Goal: Task Accomplishment & Management: Use online tool/utility

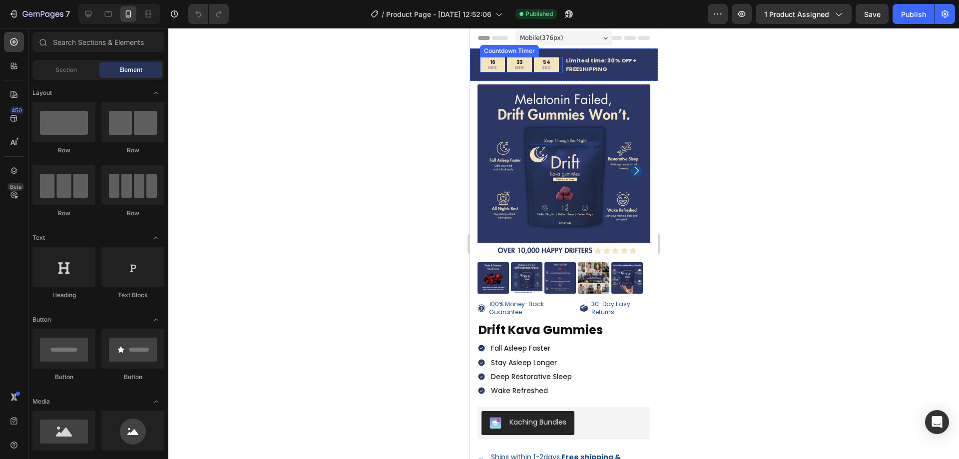
click at [546, 64] on div "54" at bounding box center [545, 62] width 9 height 6
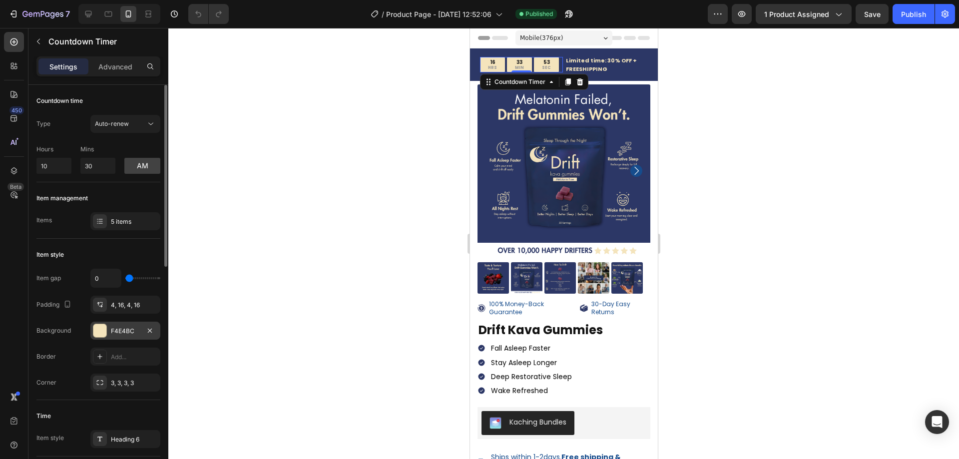
click at [120, 339] on div "F4E4BC" at bounding box center [125, 331] width 70 height 18
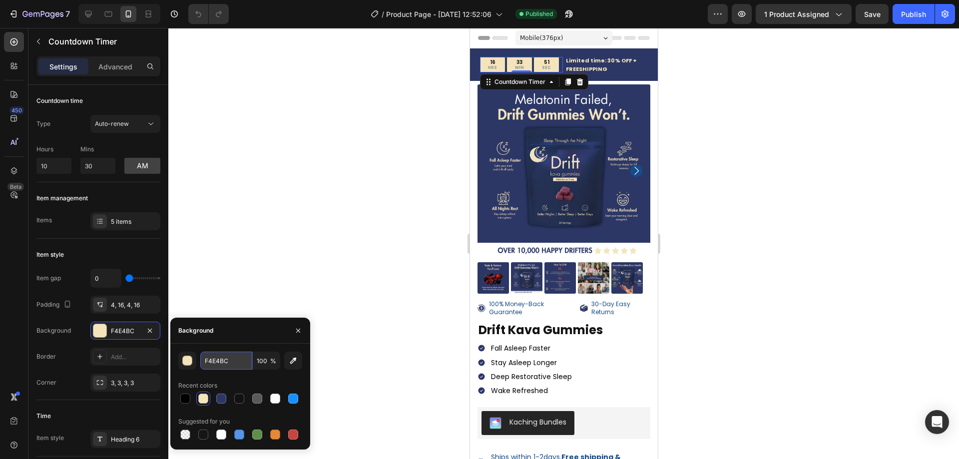
click at [223, 361] on input "F4E4BC" at bounding box center [226, 361] width 52 height 18
click at [224, 361] on input "F4E4BC" at bounding box center [226, 361] width 52 height 18
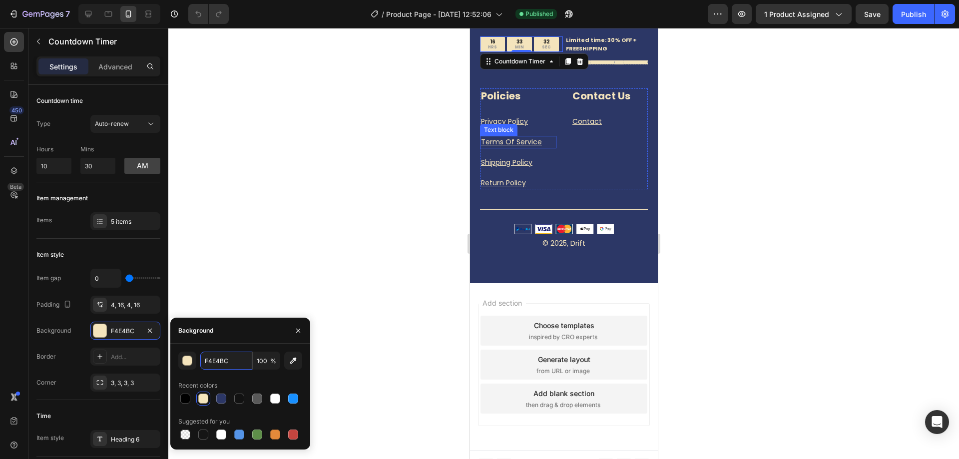
scroll to position [2292, 0]
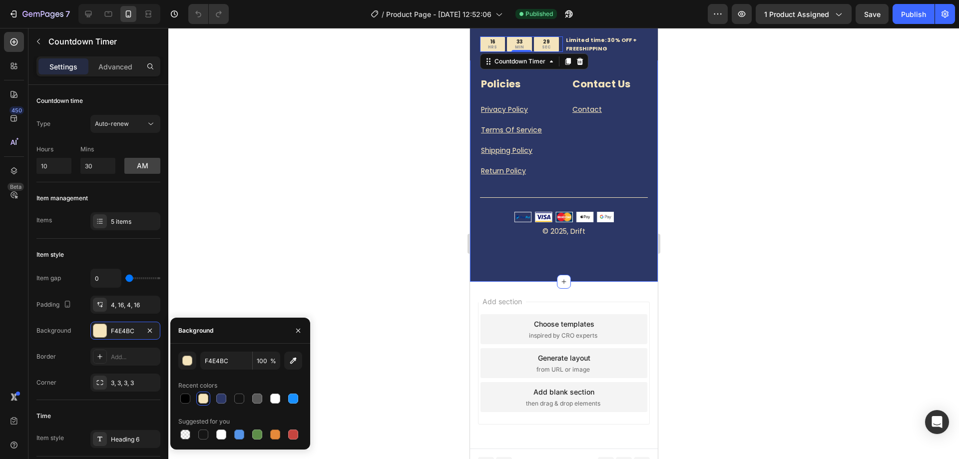
click at [543, 271] on div "Drift into our sleep community! Heading By submitting your email, you agree to …" at bounding box center [563, 80] width 188 height 403
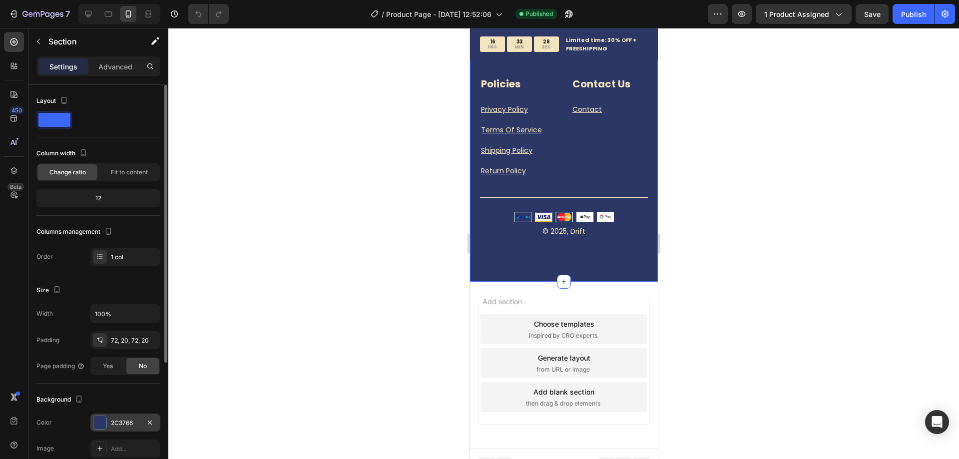
click at [131, 419] on div "2C3766" at bounding box center [125, 422] width 29 height 9
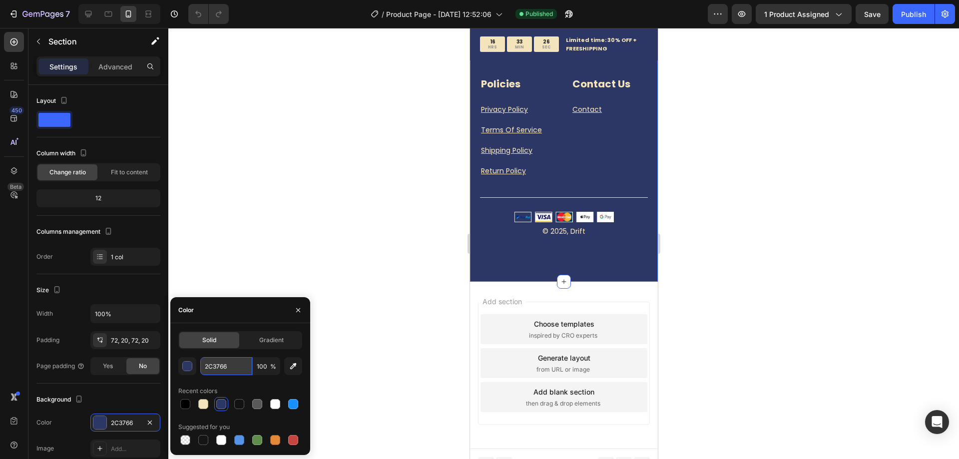
click at [220, 364] on input "2C3766" at bounding box center [226, 366] width 52 height 18
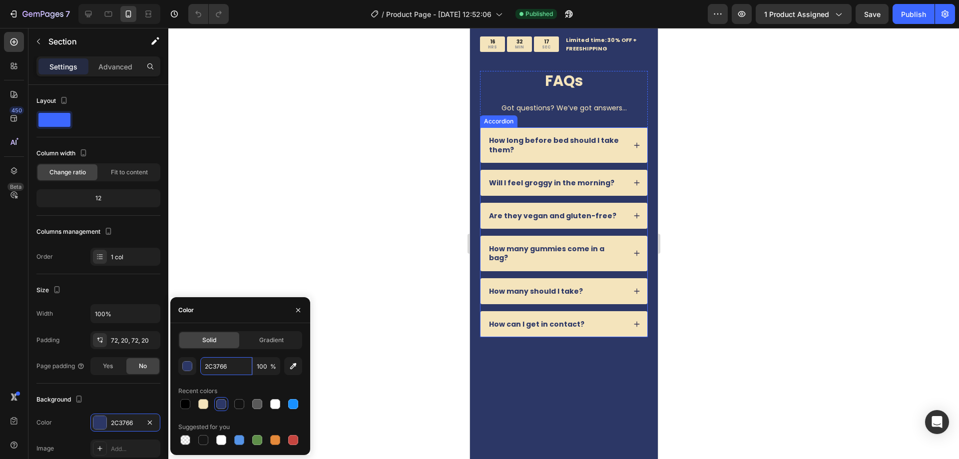
scroll to position [1540, 0]
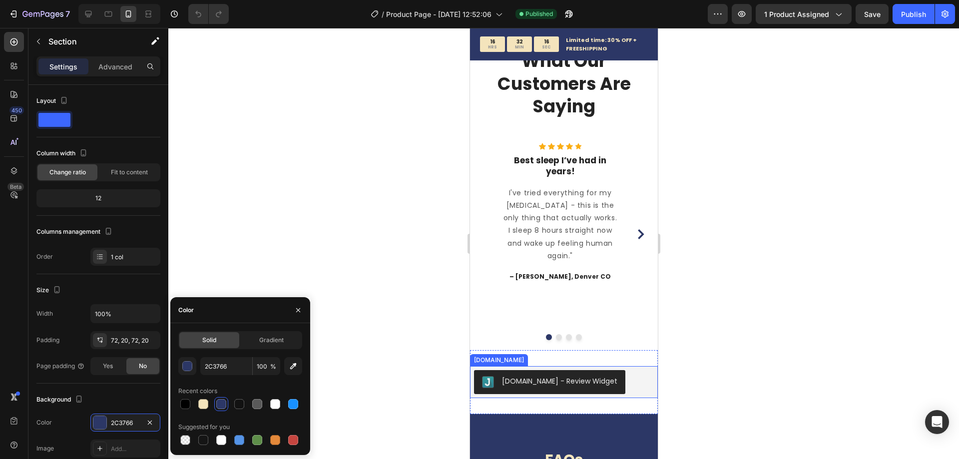
click at [555, 307] on div "Icon Icon Icon Icon Icon Icon List Hoz Best sleep I’ve had in years! Heading I'…" at bounding box center [559, 235] width 117 height 184
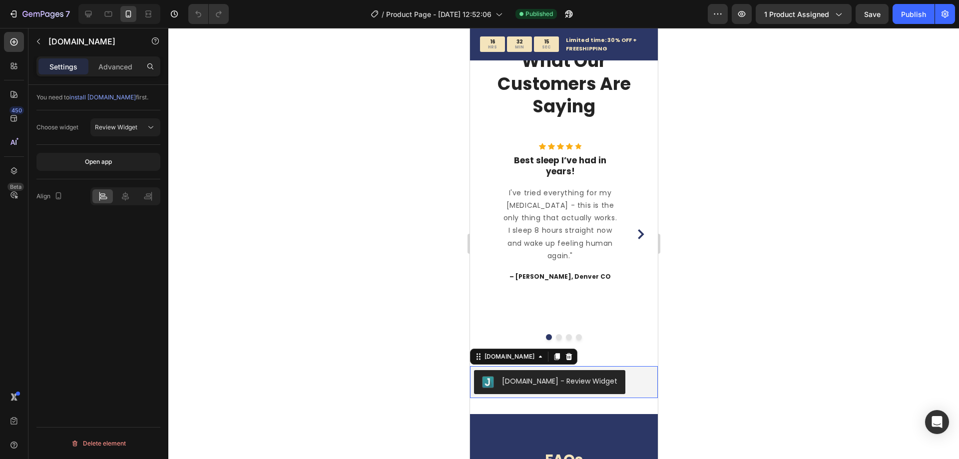
click at [577, 394] on button "[DOMAIN_NAME] - Review Widget" at bounding box center [548, 382] width 151 height 24
click at [99, 165] on div "Open app" at bounding box center [98, 161] width 27 height 9
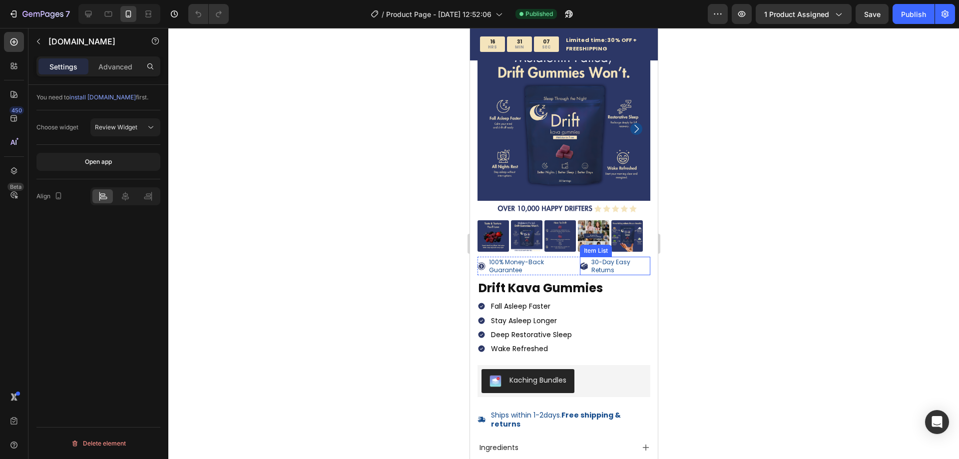
scroll to position [0, 0]
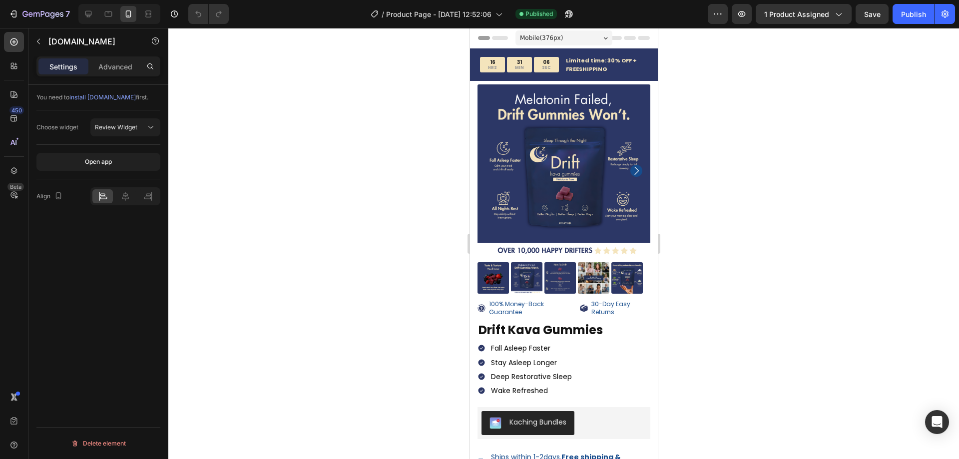
click at [340, 331] on div at bounding box center [563, 243] width 790 height 431
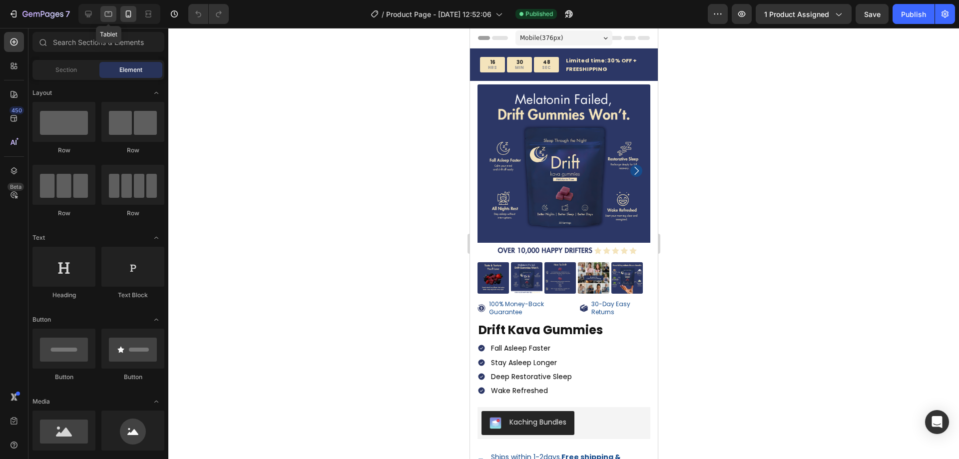
click at [111, 17] on icon at bounding box center [108, 14] width 10 height 10
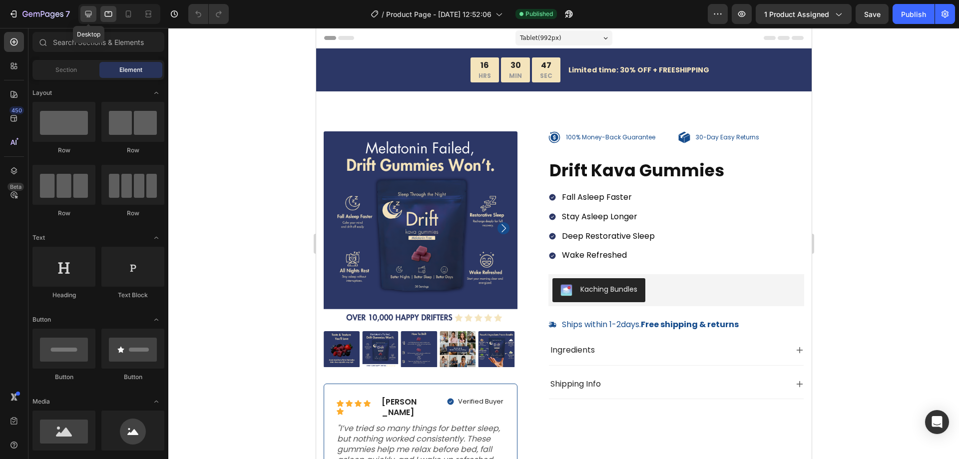
drag, startPoint x: 84, startPoint y: 13, endPoint x: 98, endPoint y: 65, distance: 54.3
click at [84, 13] on icon at bounding box center [88, 14] width 10 height 10
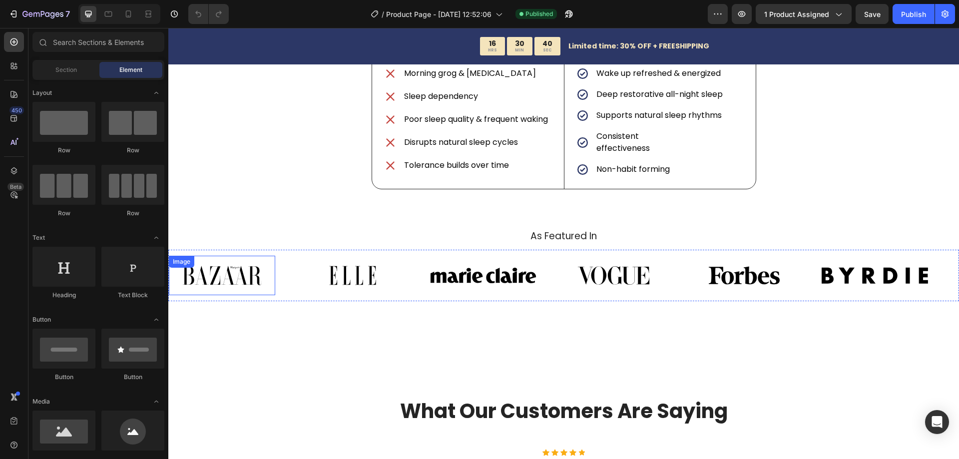
scroll to position [1407, 0]
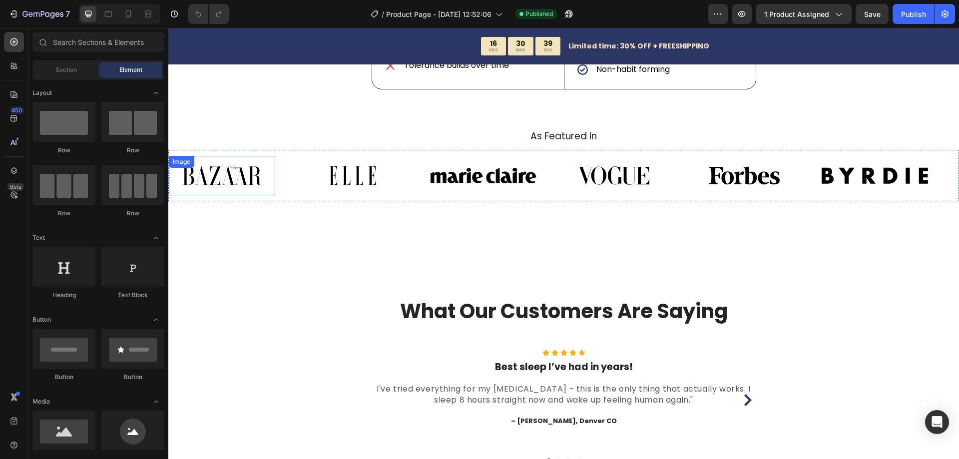
click at [207, 195] on img at bounding box center [222, 175] width 106 height 39
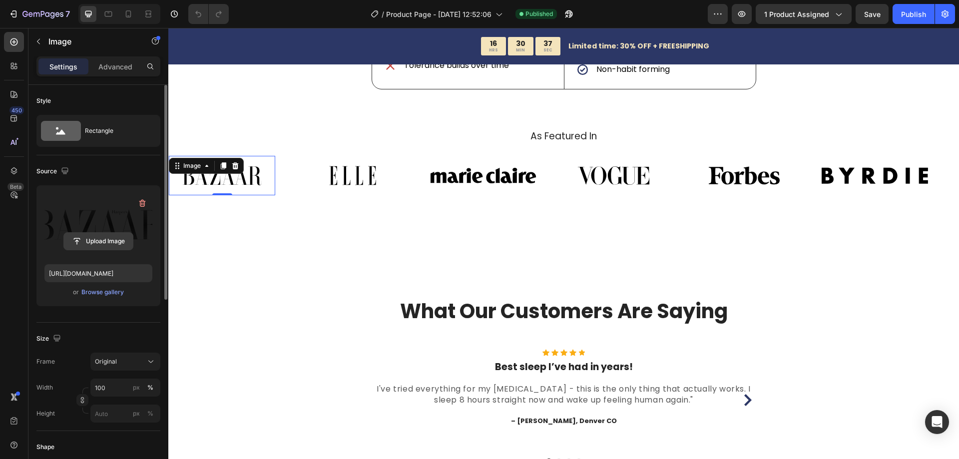
click at [109, 240] on input "file" at bounding box center [98, 241] width 69 height 17
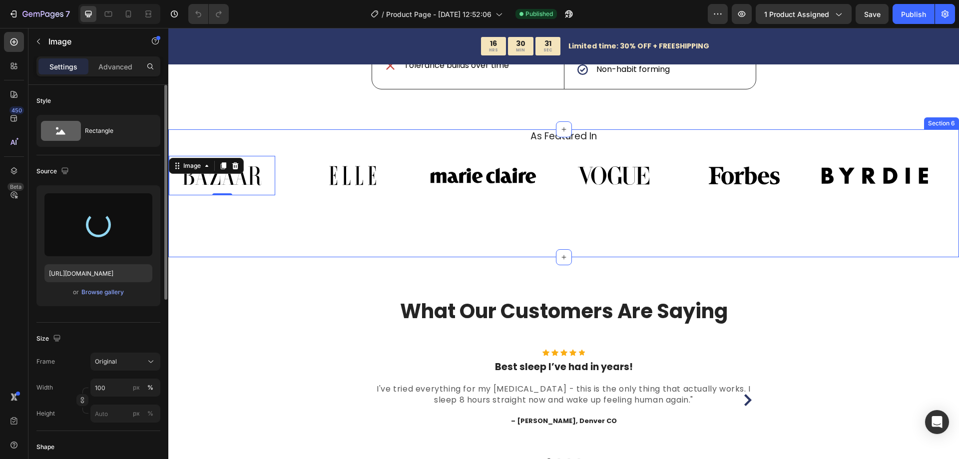
type input "[URL][DOMAIN_NAME]"
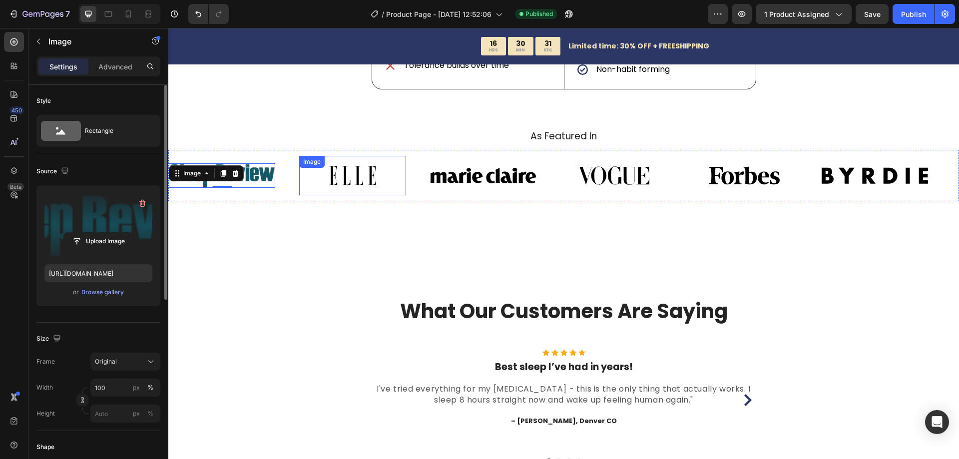
click at [341, 195] on img at bounding box center [352, 175] width 106 height 39
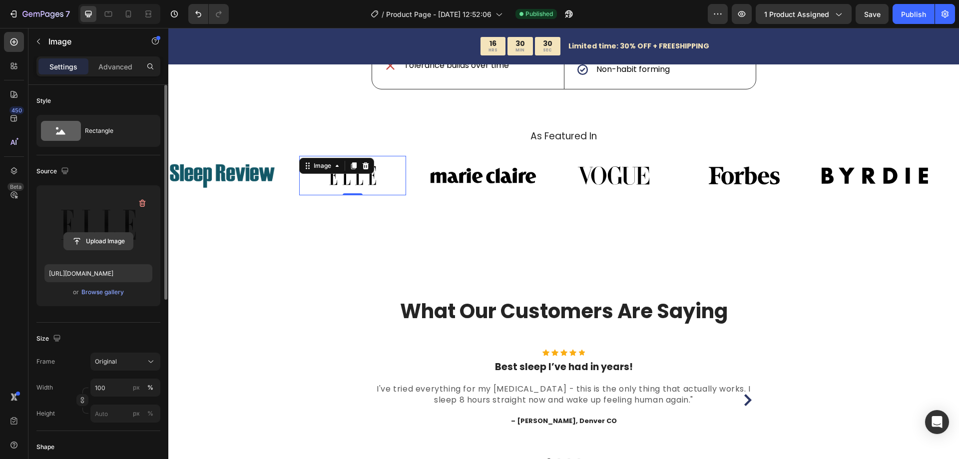
click at [106, 237] on input "file" at bounding box center [98, 241] width 69 height 17
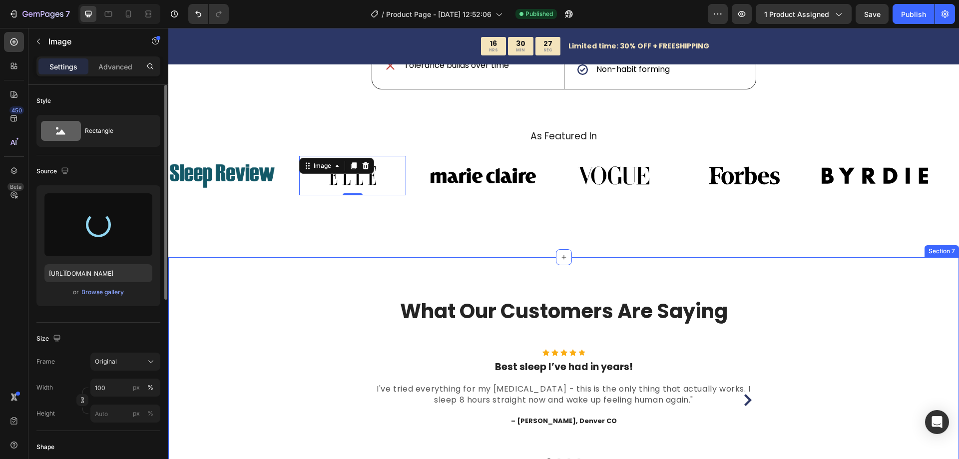
type input "[URL][DOMAIN_NAME]"
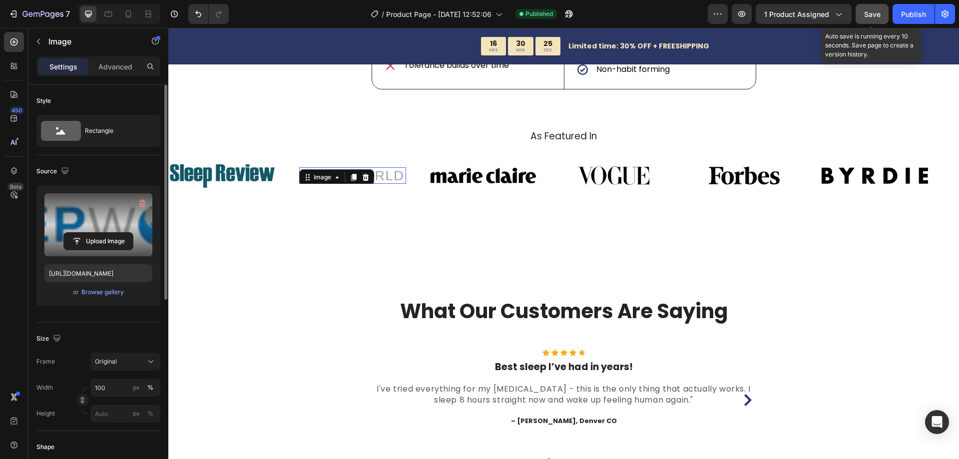
click at [870, 14] on span "Save" at bounding box center [872, 14] width 16 height 8
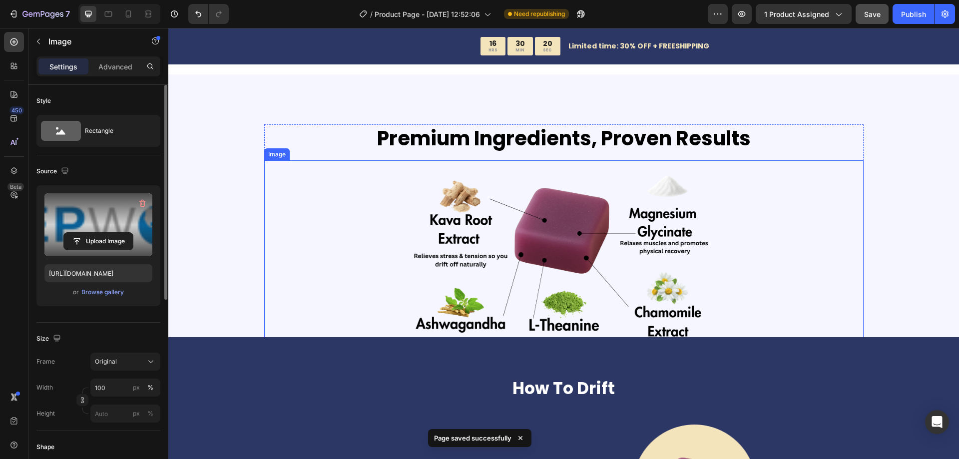
scroll to position [649, 0]
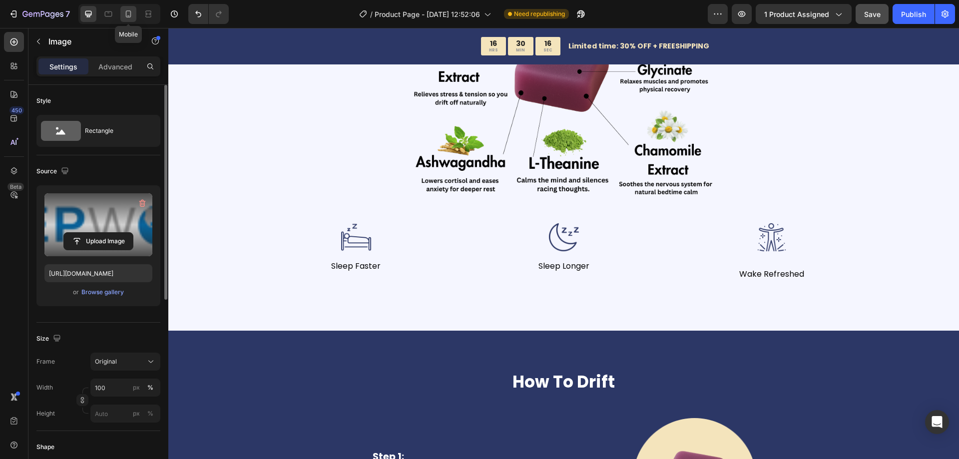
click at [129, 12] on icon at bounding box center [128, 14] width 10 height 10
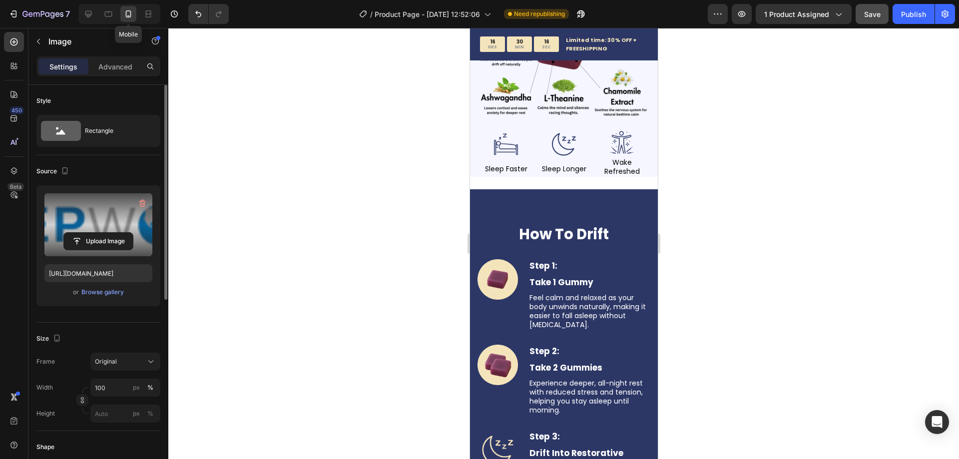
scroll to position [668, 0]
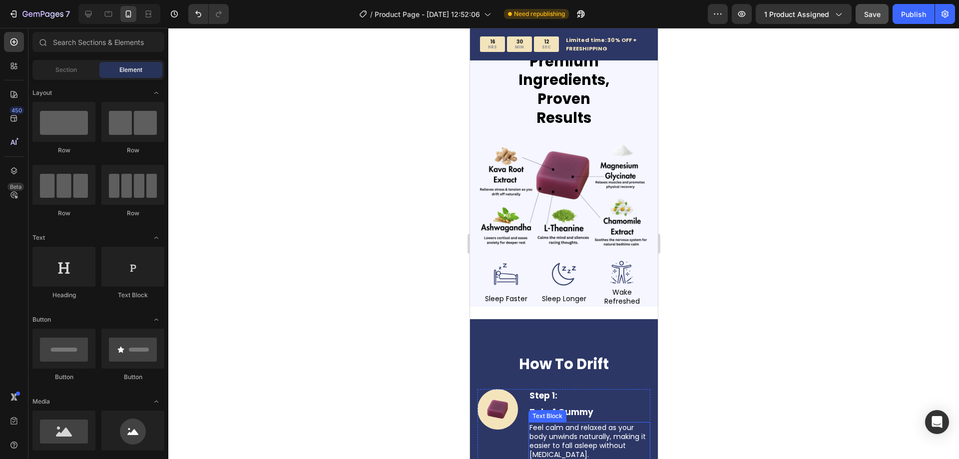
scroll to position [420, 0]
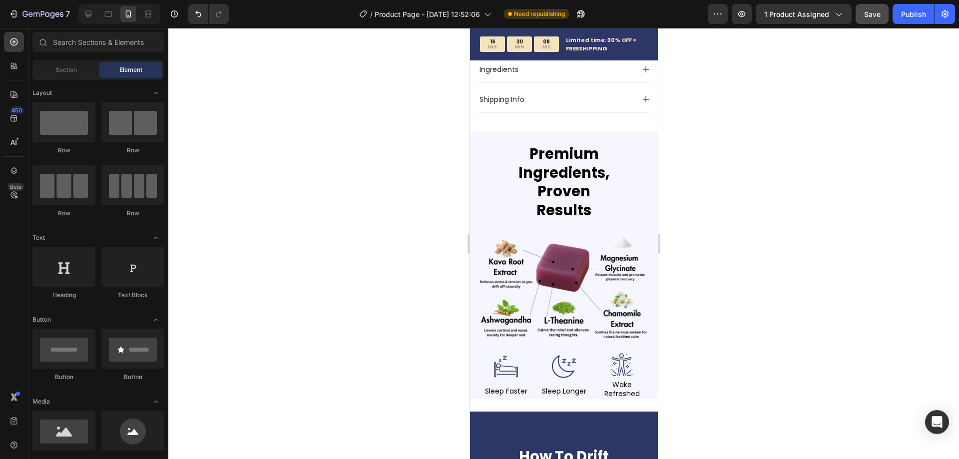
click at [492, 112] on div "100% Money-Back Guarantee Item List 30-Day Easy Returns Item List Row 100% Mone…" at bounding box center [563, 0] width 173 height 242
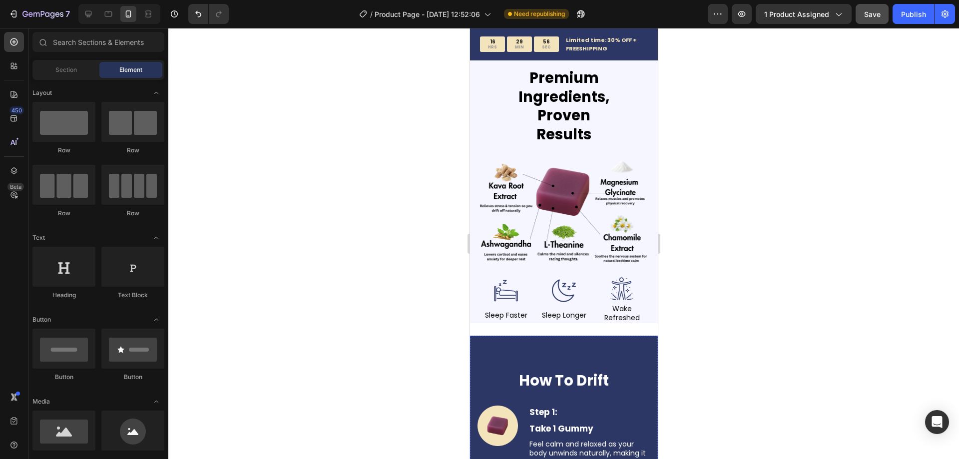
scroll to position [570, 0]
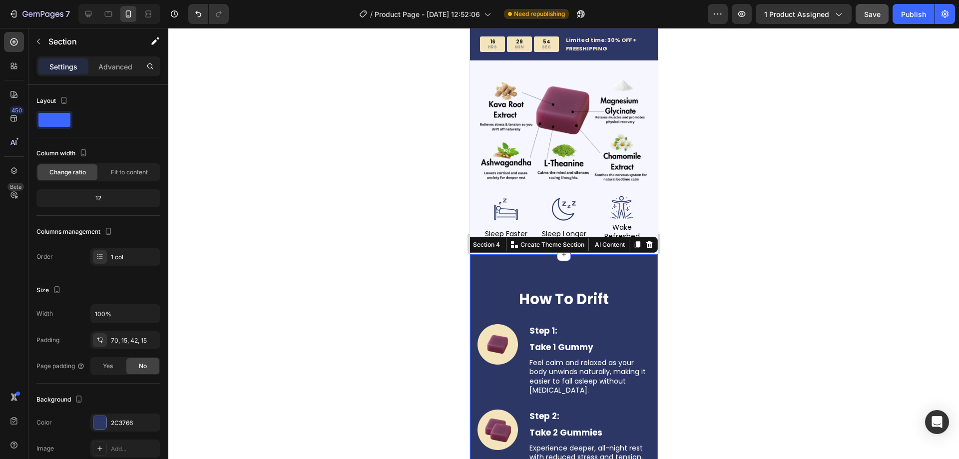
click at [790, 271] on div at bounding box center [563, 243] width 790 height 431
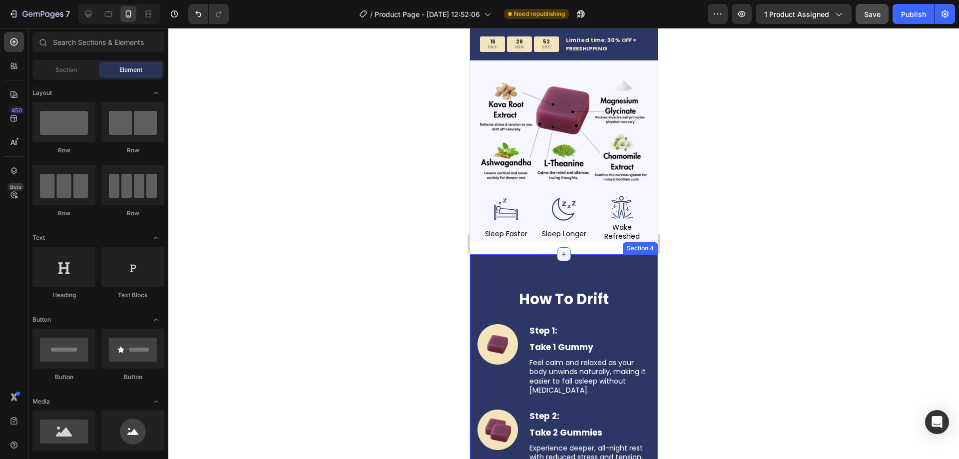
click at [556, 250] on div at bounding box center [563, 254] width 14 height 14
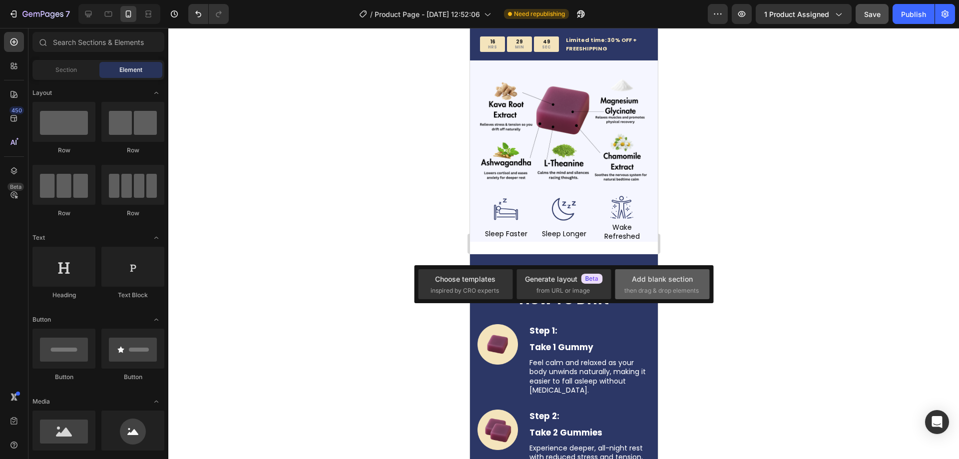
click at [671, 292] on span "then drag & drop elements" at bounding box center [661, 290] width 74 height 9
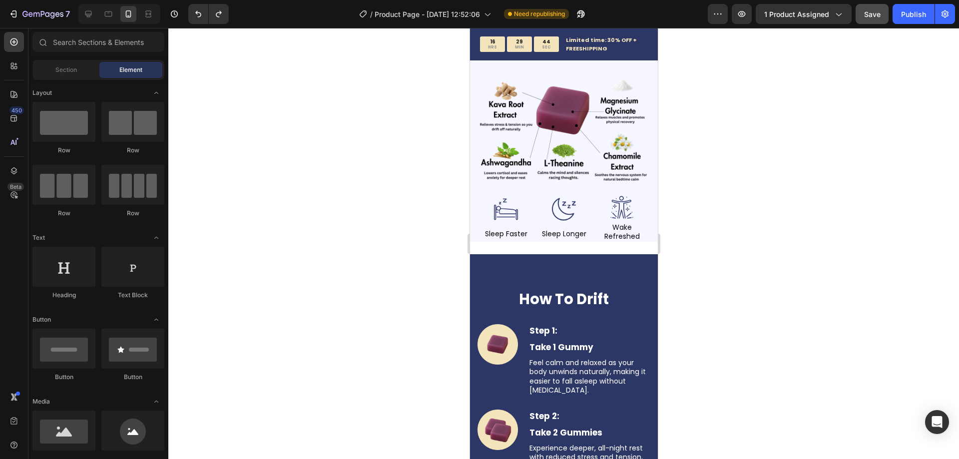
drag, startPoint x: 429, startPoint y: 249, endPoint x: 446, endPoint y: 248, distance: 17.0
click at [429, 249] on div at bounding box center [563, 243] width 790 height 431
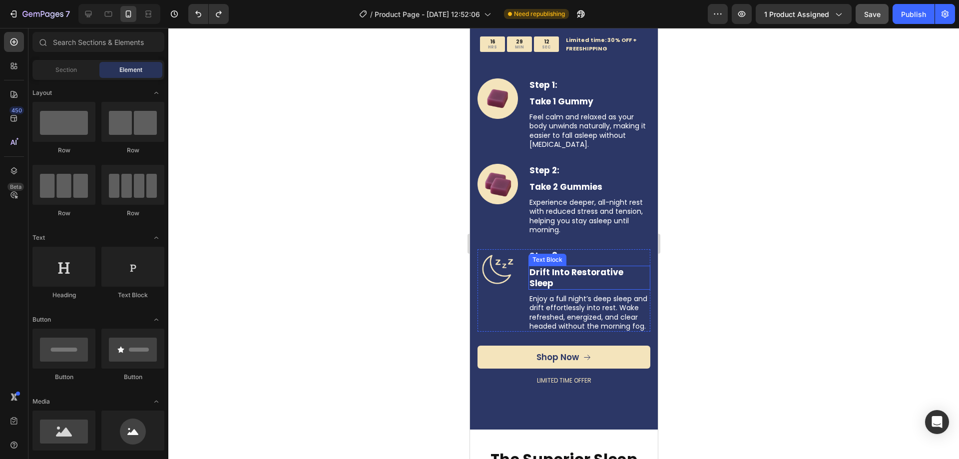
scroll to position [899, 0]
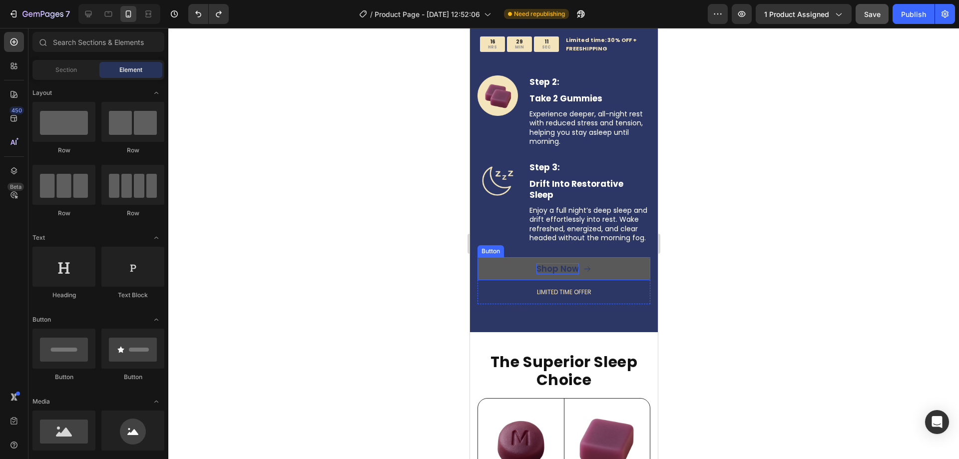
click at [566, 274] on div "Shop Now" at bounding box center [557, 268] width 42 height 11
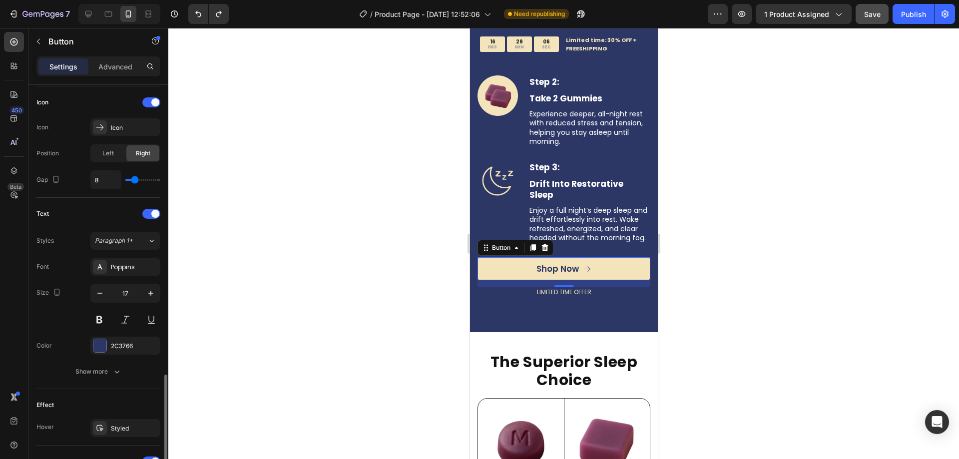
scroll to position [444, 0]
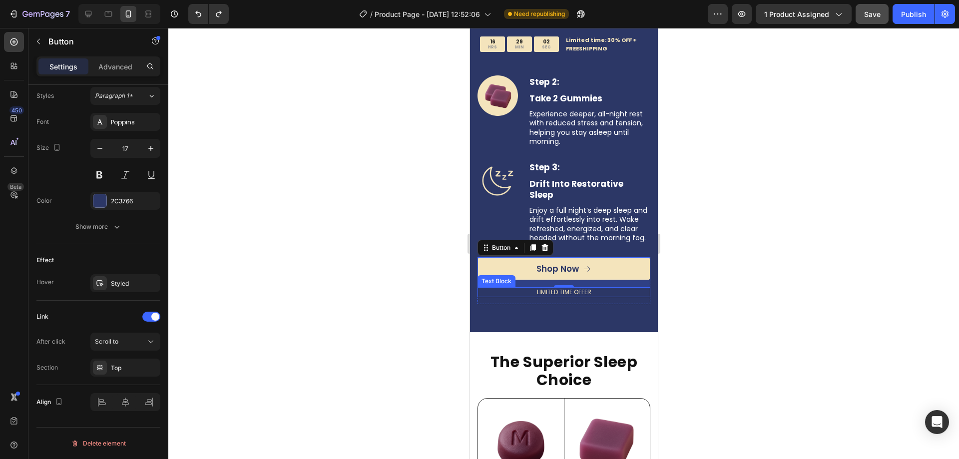
click at [556, 296] on p "LIMITED TIME OFFER" at bounding box center [563, 292] width 171 height 8
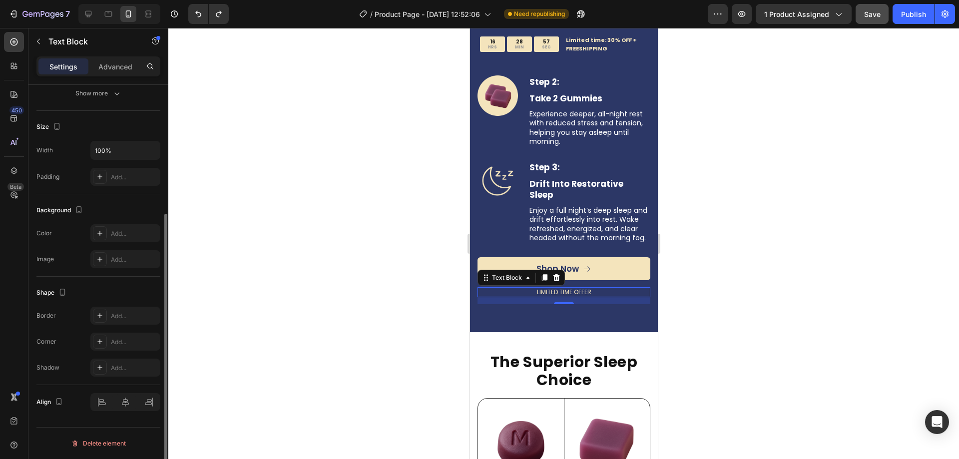
scroll to position [139, 0]
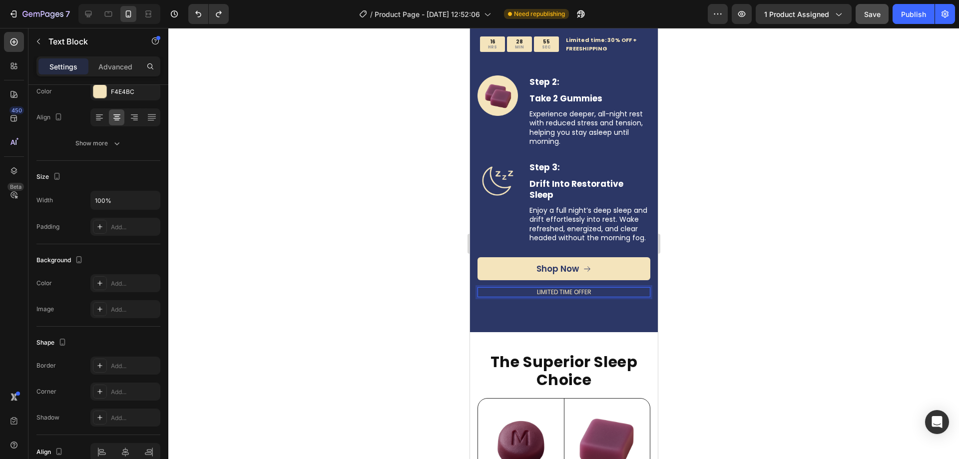
click at [574, 296] on p "LIMITED TIME OFFER" at bounding box center [563, 292] width 171 height 8
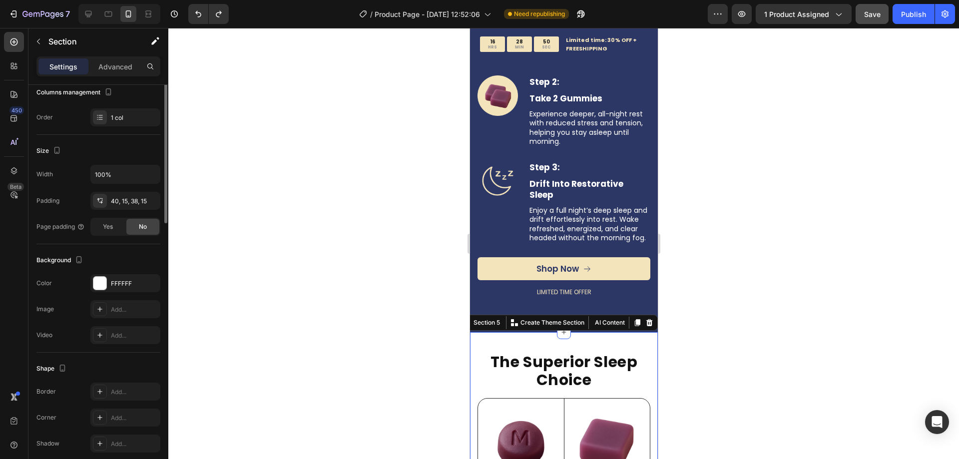
scroll to position [0, 0]
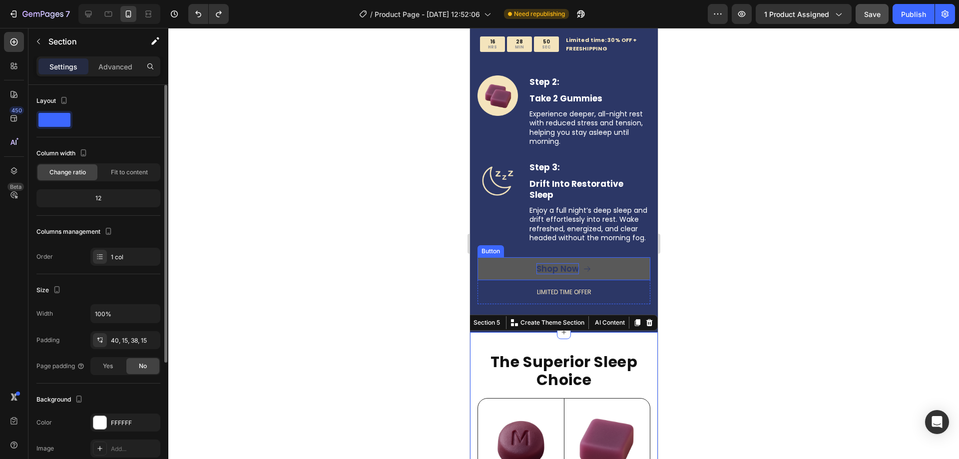
click at [559, 274] on div "Shop Now" at bounding box center [557, 268] width 42 height 11
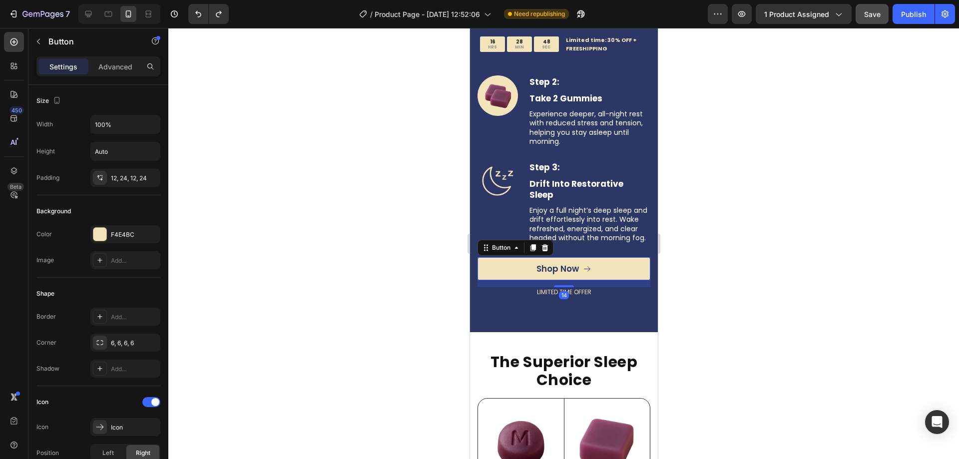
click at [558, 299] on div "14" at bounding box center [563, 295] width 10 height 8
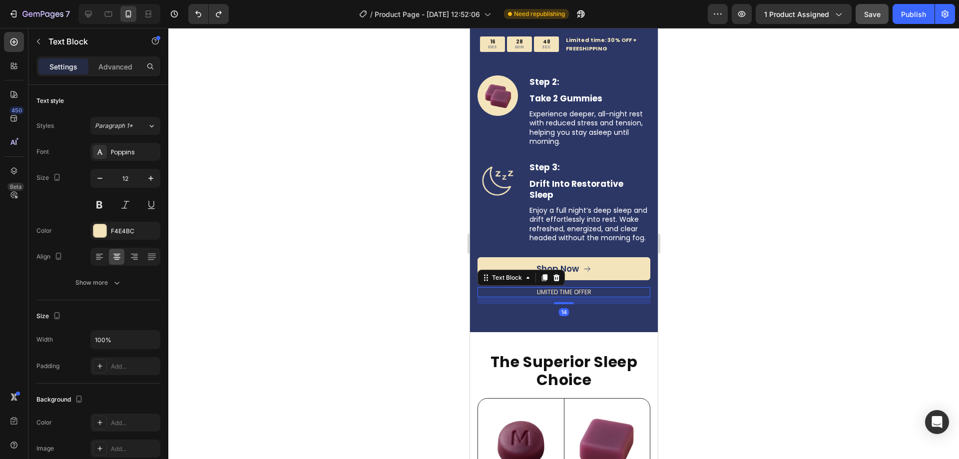
click at [587, 296] on p "LIMITED TIME OFFER" at bounding box center [563, 292] width 171 height 8
click at [518, 304] on div "14" at bounding box center [563, 300] width 173 height 7
click at [411, 308] on div at bounding box center [563, 243] width 790 height 431
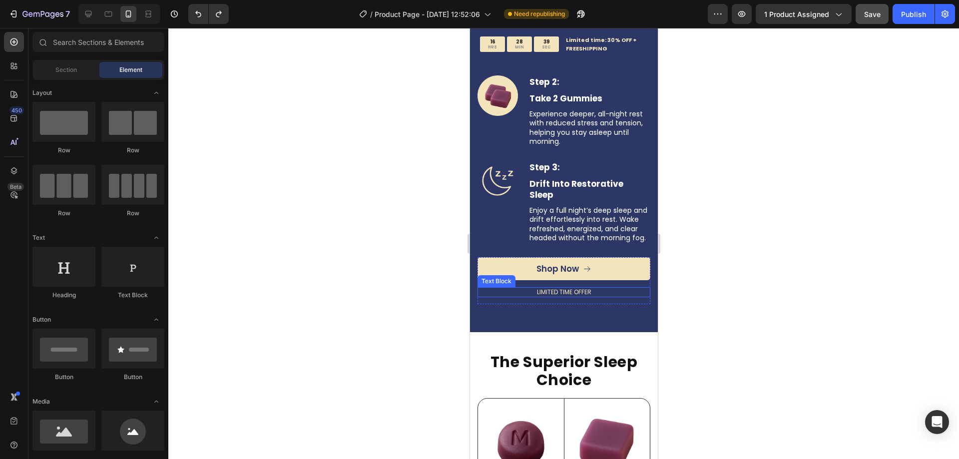
click at [573, 296] on p "LIMITED TIME OFFER" at bounding box center [563, 292] width 171 height 8
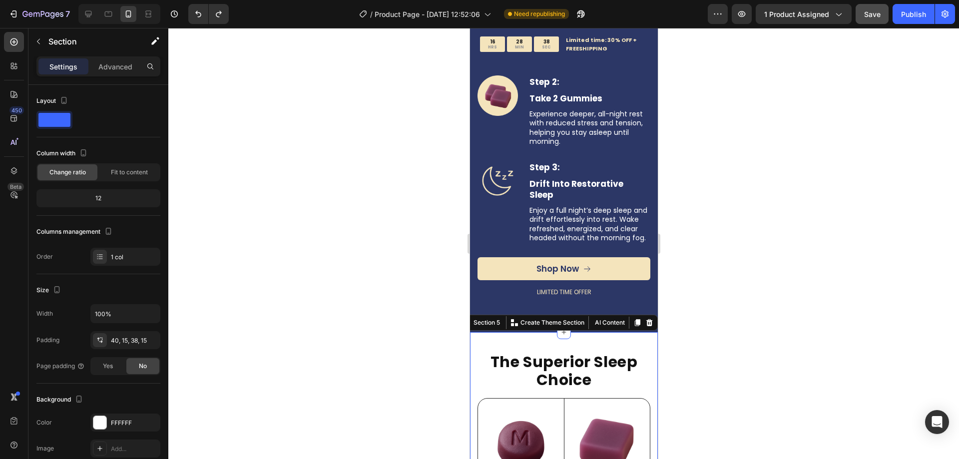
click at [408, 338] on div at bounding box center [563, 243] width 790 height 431
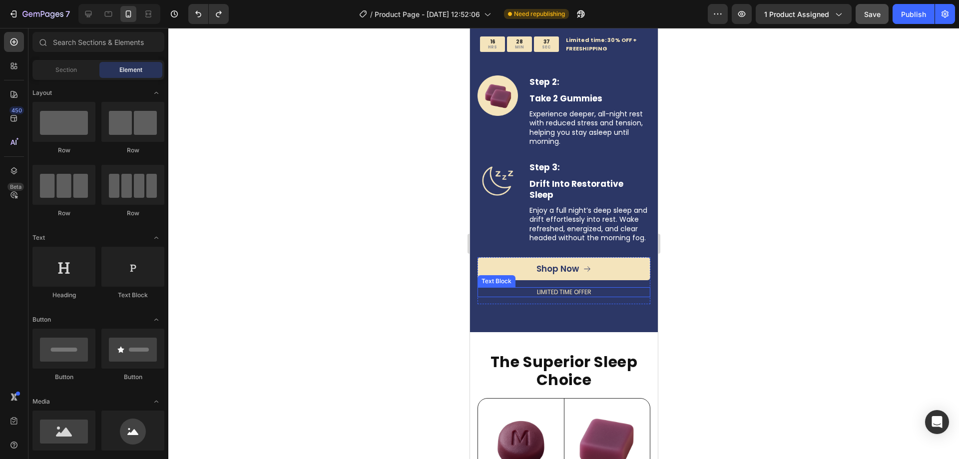
click at [540, 296] on p "LIMITED TIME OFFER" at bounding box center [563, 292] width 171 height 8
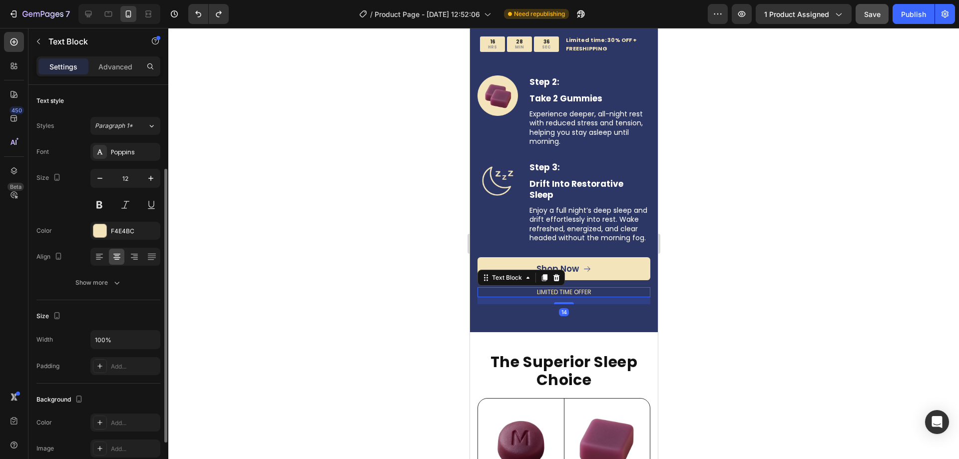
scroll to position [50, 0]
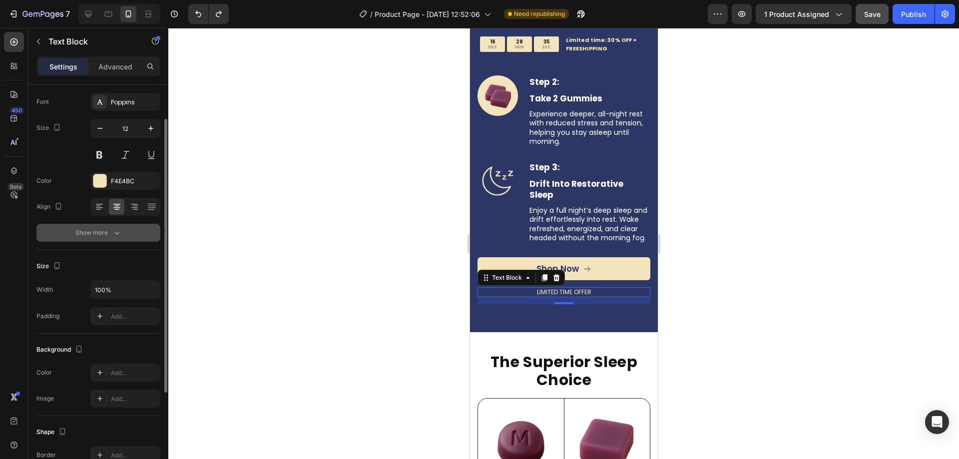
click at [107, 230] on div "Show more" at bounding box center [98, 233] width 46 height 10
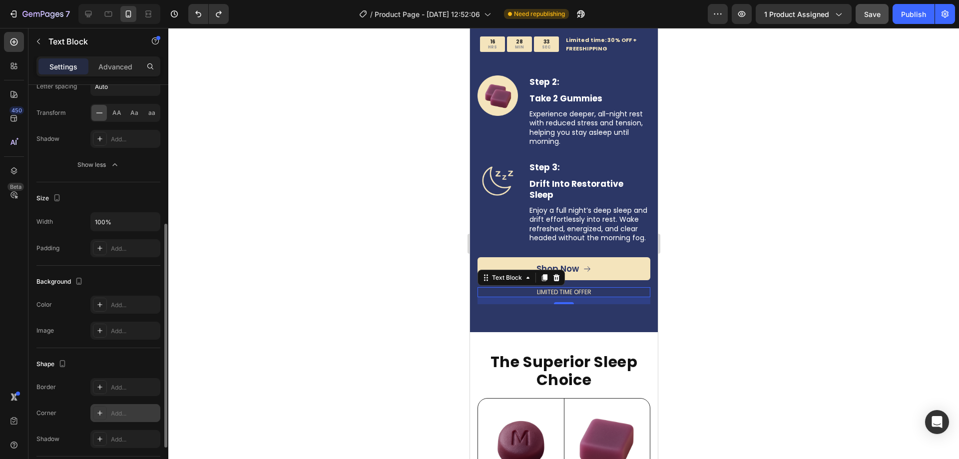
scroll to position [321, 0]
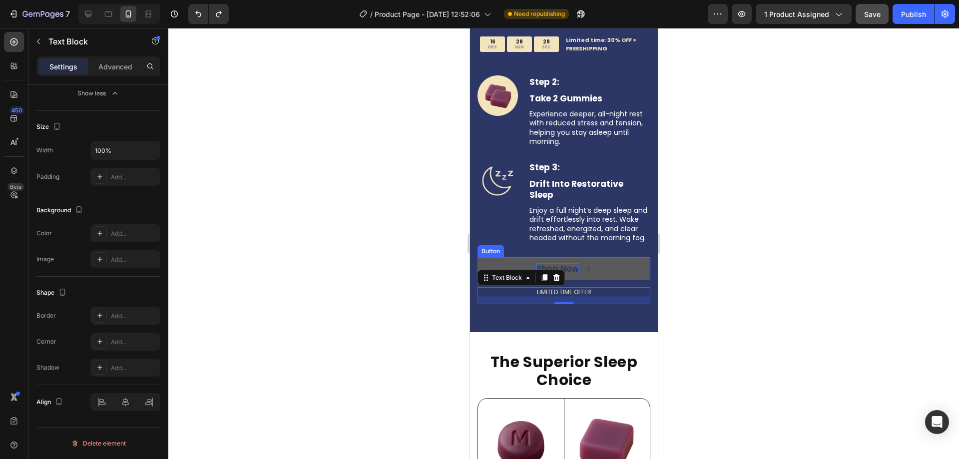
click at [570, 274] on div "Shop Now" at bounding box center [557, 268] width 42 height 11
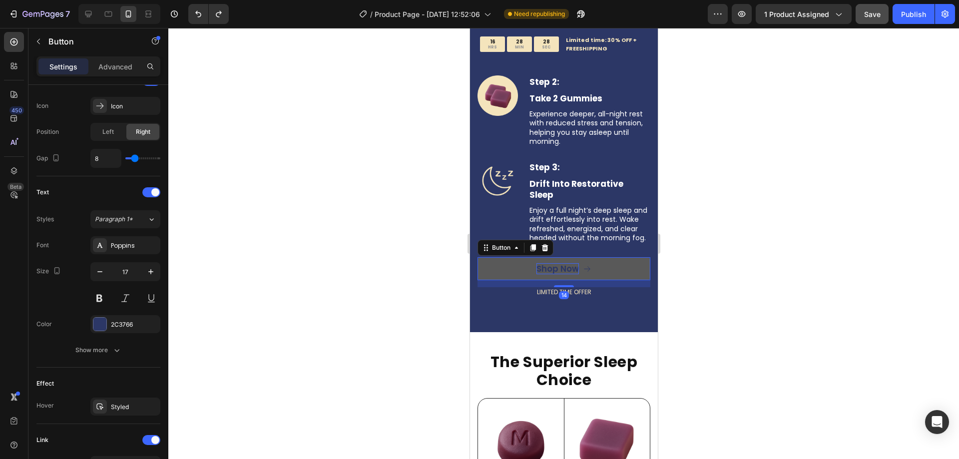
scroll to position [0, 0]
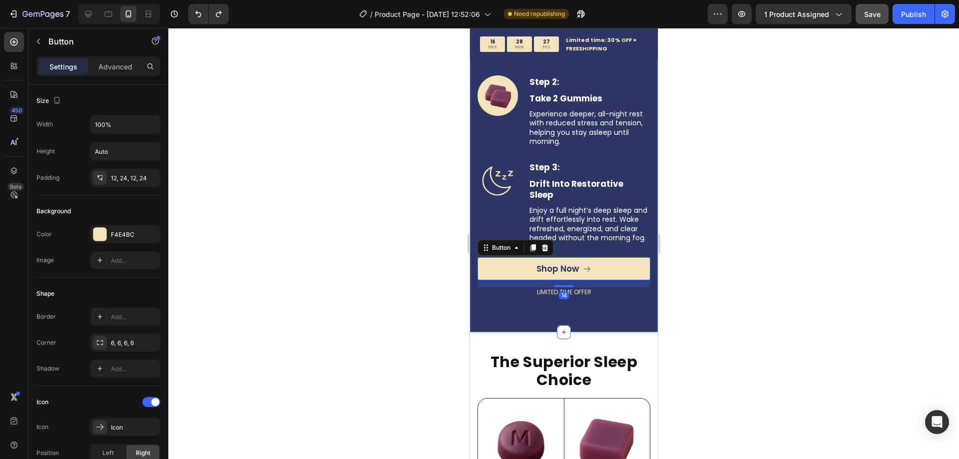
copy p "LIMITED TIME OFFER"
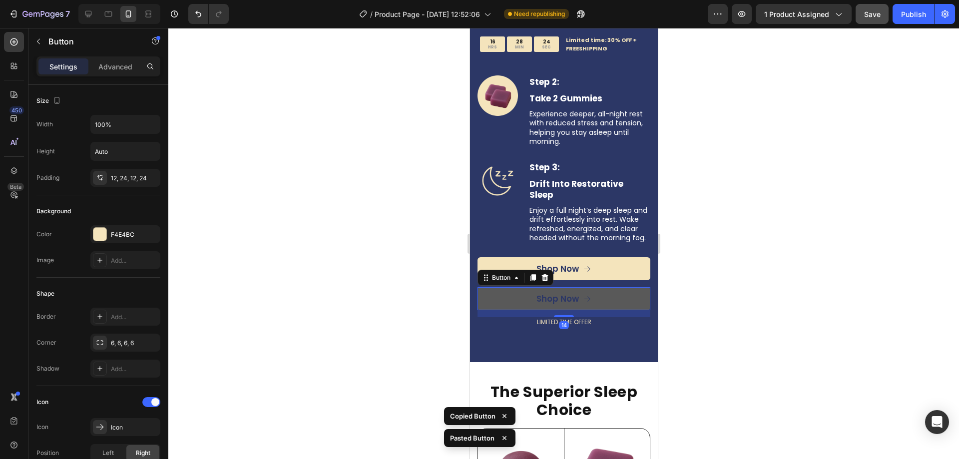
click at [485, 310] on button "Shop Now" at bounding box center [563, 298] width 173 height 23
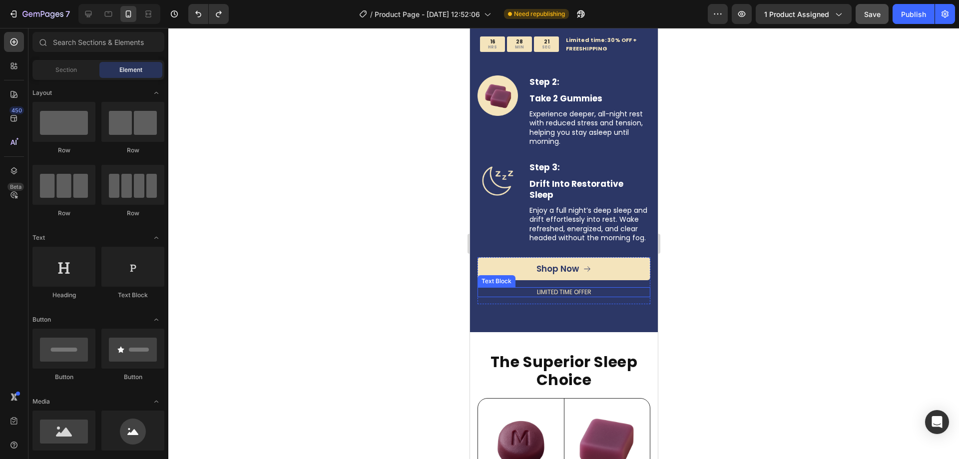
click at [562, 296] on p "LIMITED TIME OFFER" at bounding box center [563, 292] width 171 height 8
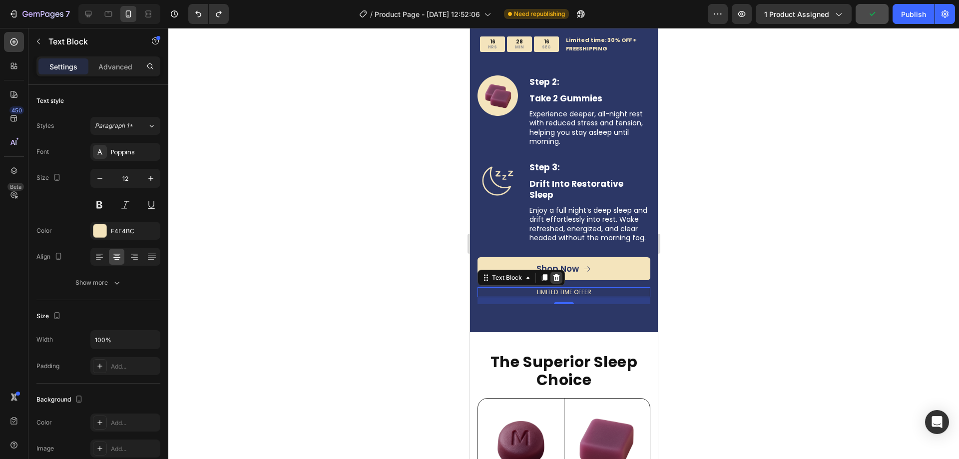
click at [558, 282] on icon at bounding box center [556, 278] width 8 height 8
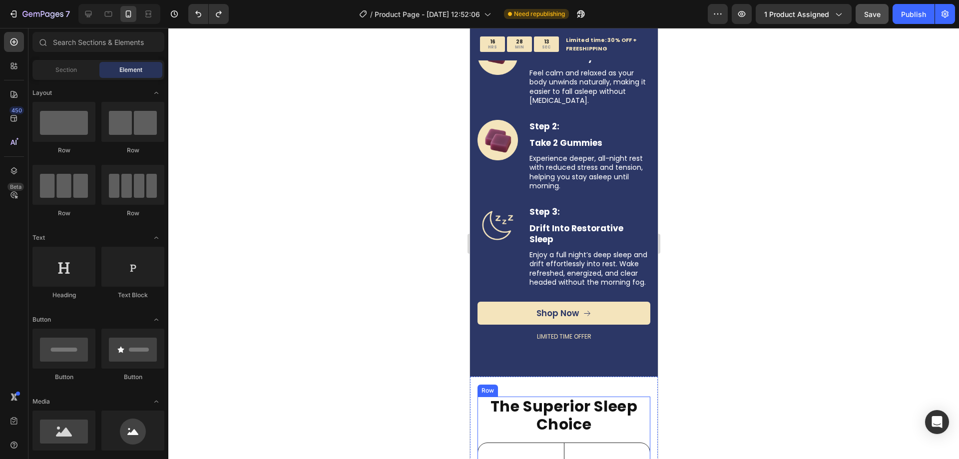
scroll to position [799, 0]
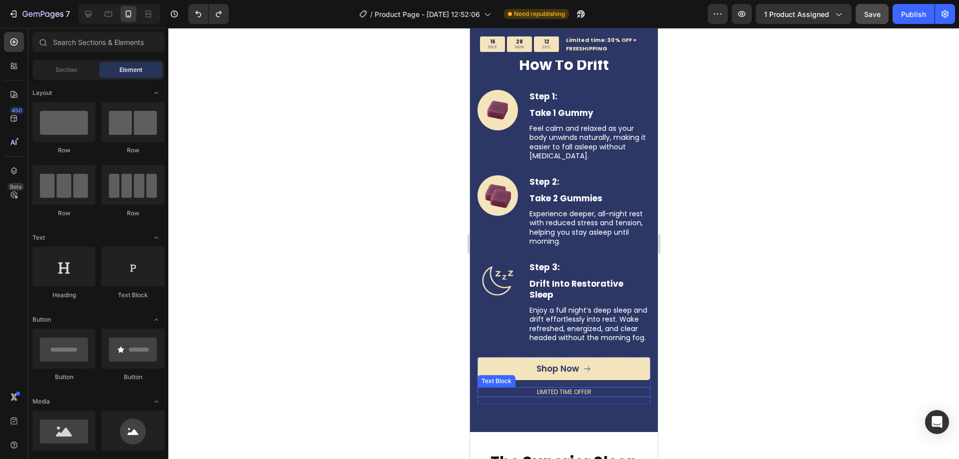
click at [545, 396] on p "LIMITED TIME OFFER" at bounding box center [563, 392] width 171 height 8
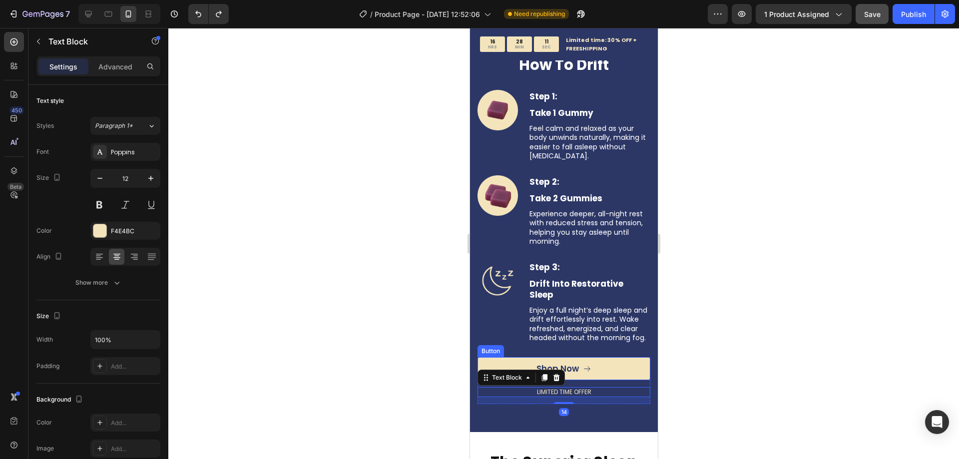
click at [404, 350] on div at bounding box center [563, 243] width 790 height 431
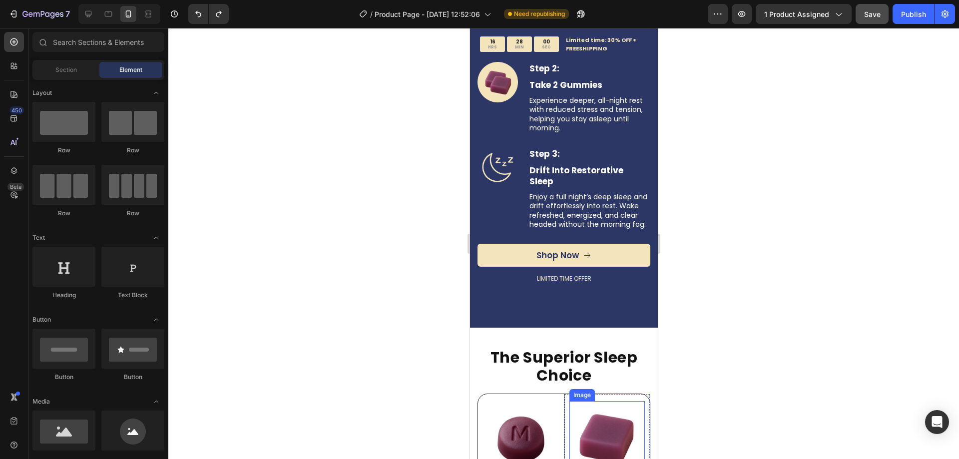
scroll to position [899, 0]
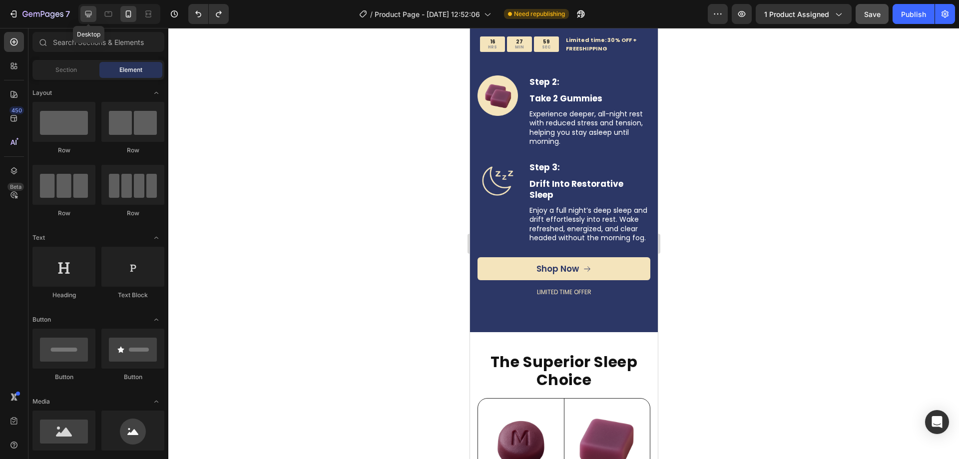
click at [90, 14] on icon at bounding box center [88, 14] width 6 height 6
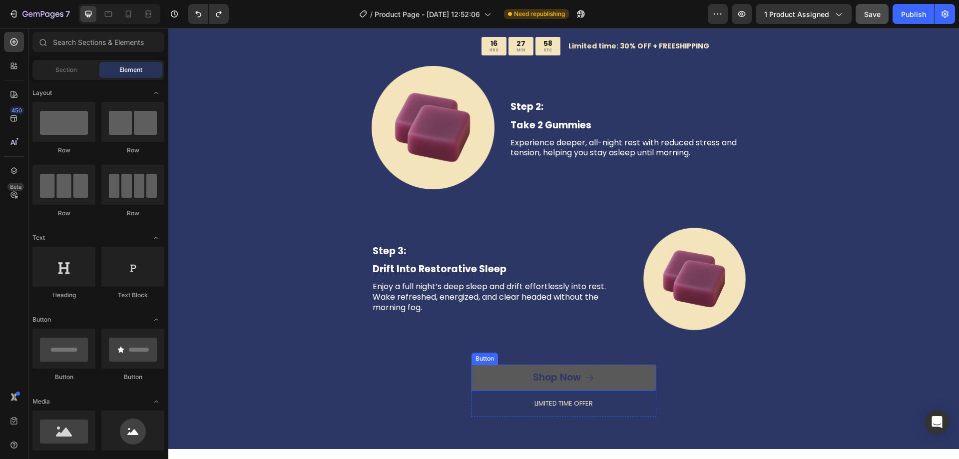
scroll to position [1046, 0]
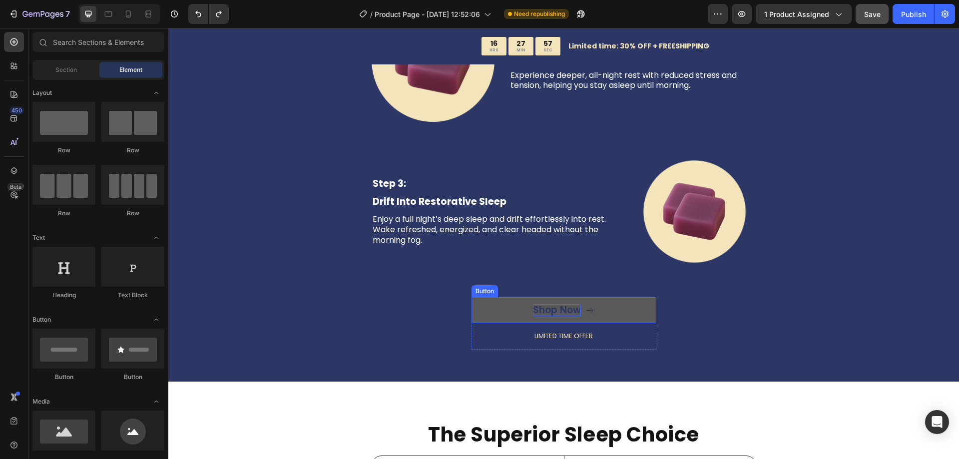
click at [560, 310] on div "Shop Now" at bounding box center [557, 310] width 48 height 12
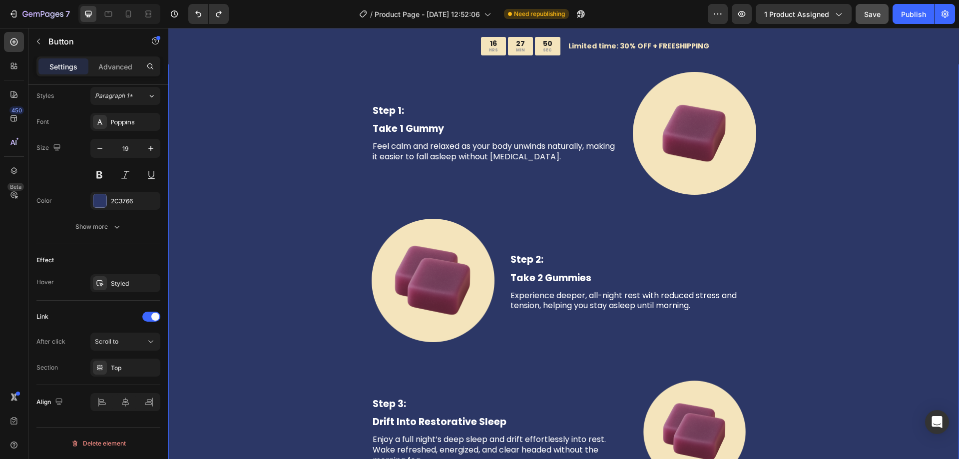
scroll to position [747, 0]
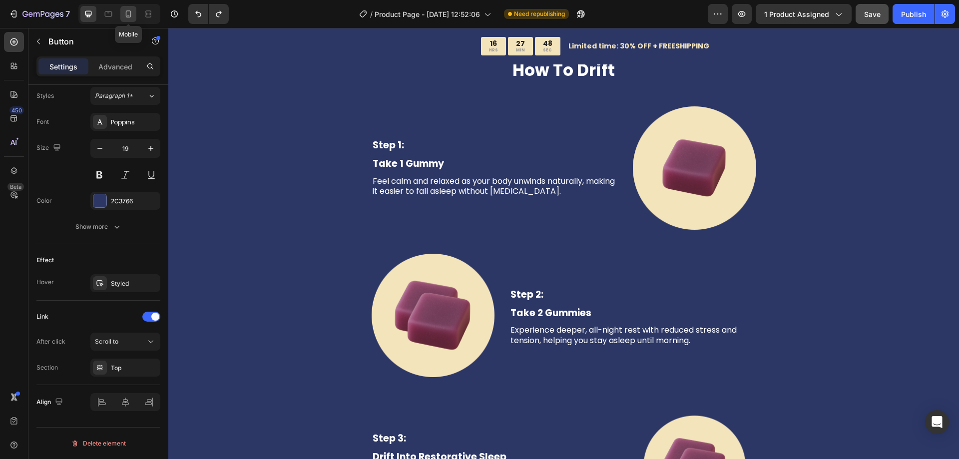
click at [123, 18] on div at bounding box center [128, 14] width 16 height 16
type input "17"
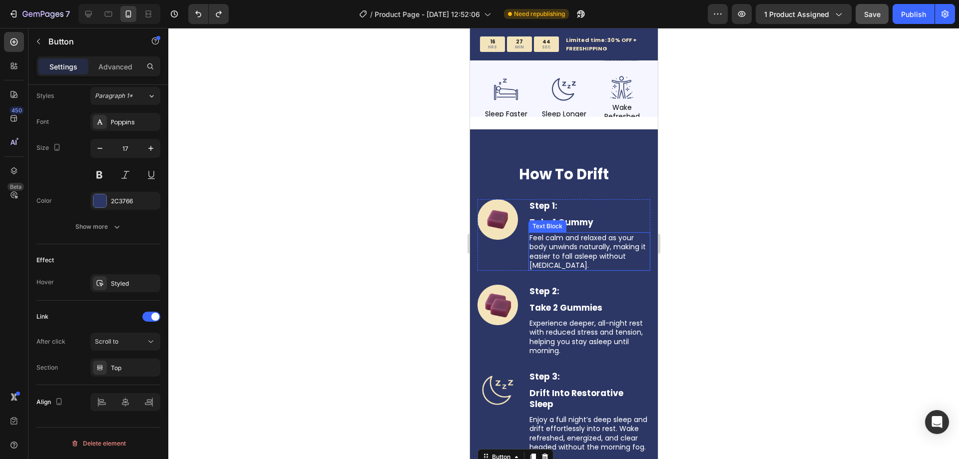
scroll to position [653, 0]
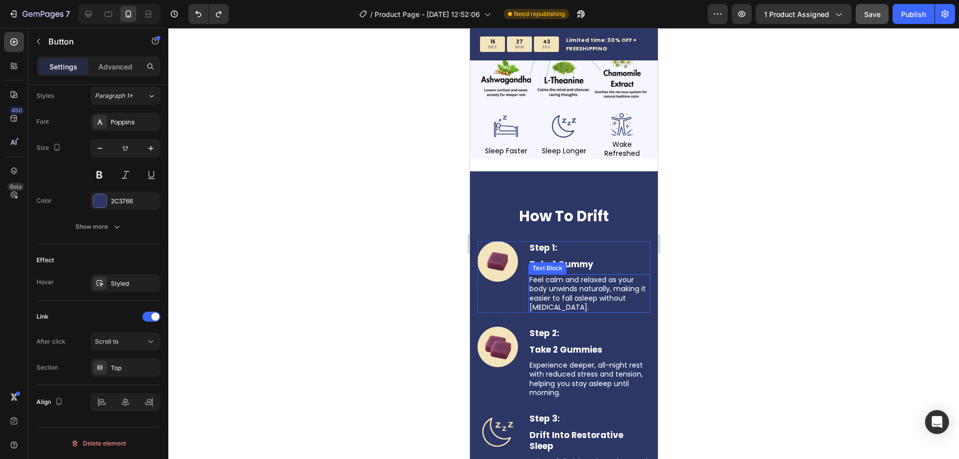
click at [560, 267] on div "Text Block" at bounding box center [547, 268] width 38 height 12
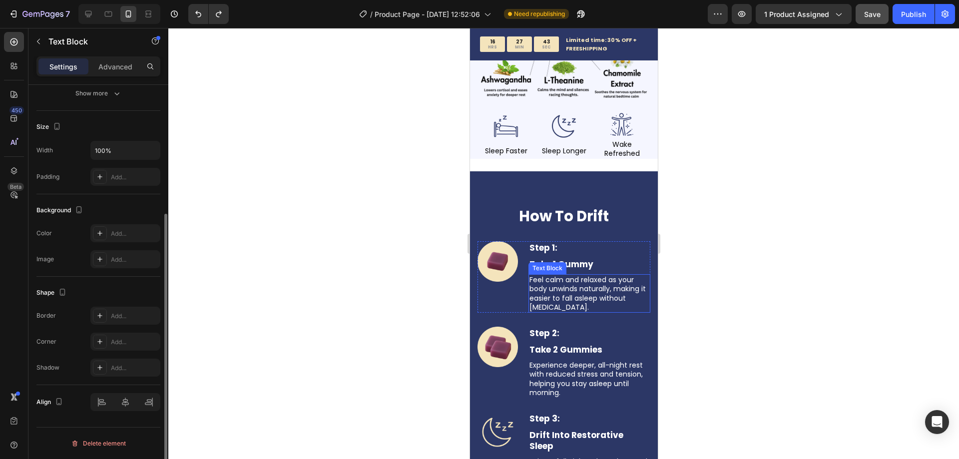
scroll to position [0, 0]
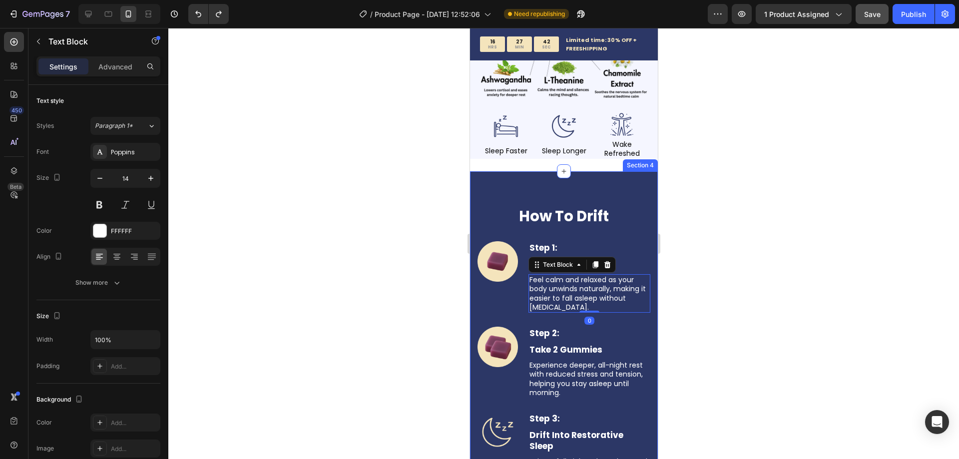
click at [411, 267] on div at bounding box center [563, 243] width 790 height 431
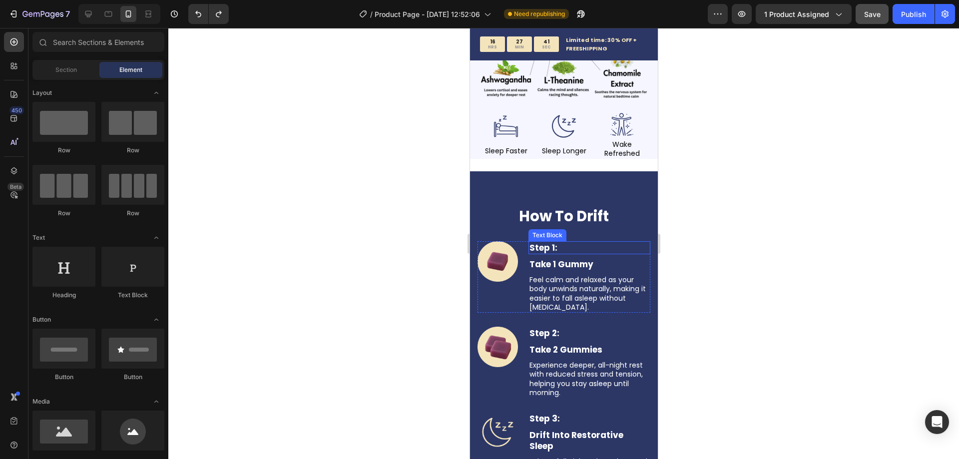
click at [562, 242] on p "Step 1:" at bounding box center [589, 247] width 120 height 11
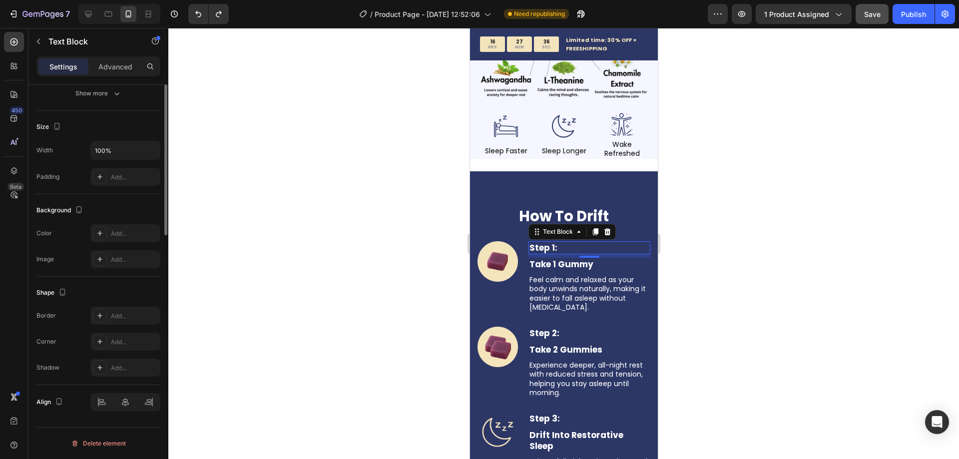
scroll to position [39, 0]
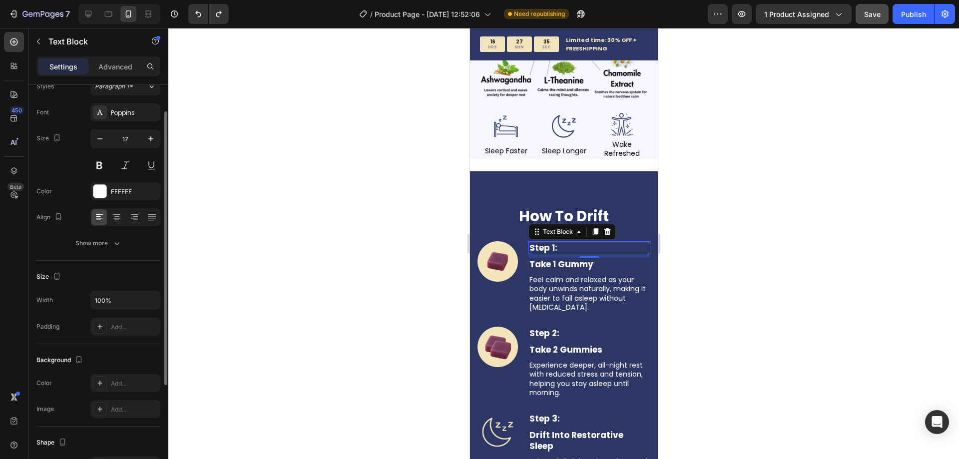
click at [292, 270] on div at bounding box center [563, 243] width 790 height 431
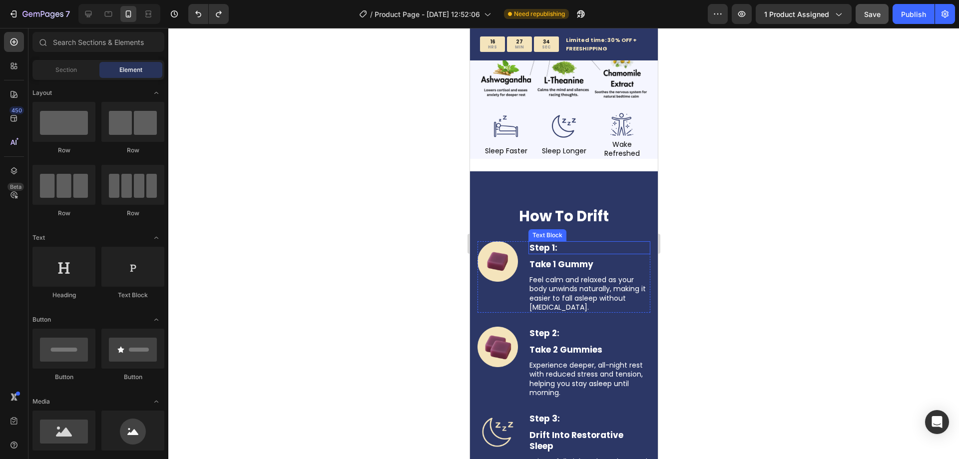
click at [594, 245] on p "Step 1:" at bounding box center [589, 247] width 120 height 11
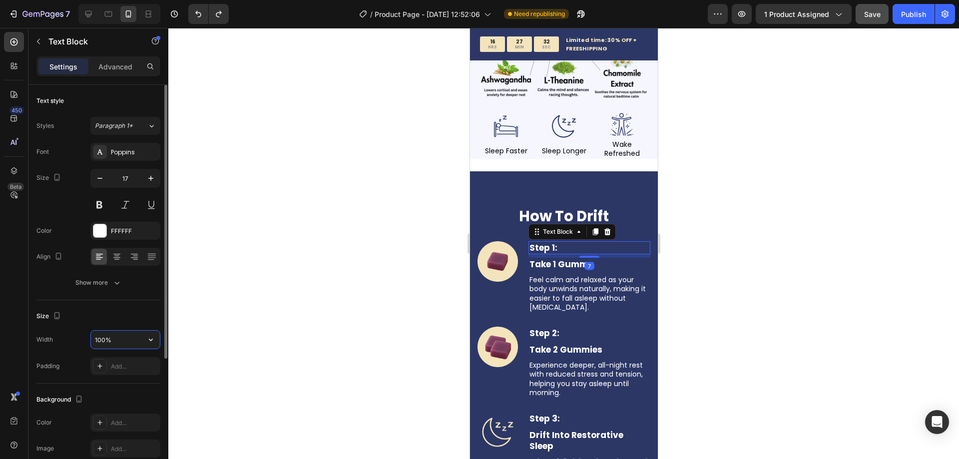
click at [140, 343] on input "100%" at bounding box center [125, 340] width 69 height 18
click at [150, 339] on icon "button" at bounding box center [151, 340] width 10 height 10
click at [126, 344] on input "100%" at bounding box center [125, 340] width 69 height 18
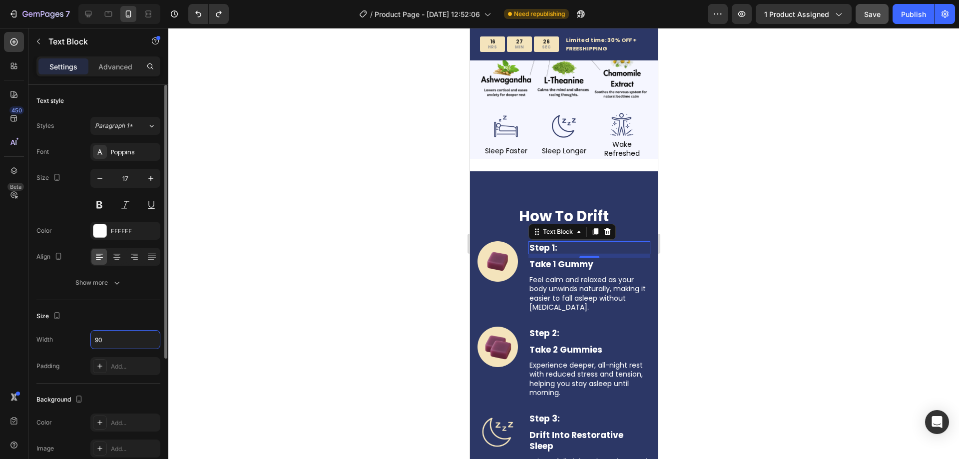
type input "90"
click at [133, 305] on div "Size Width 90 Padding Add..." at bounding box center [98, 341] width 124 height 83
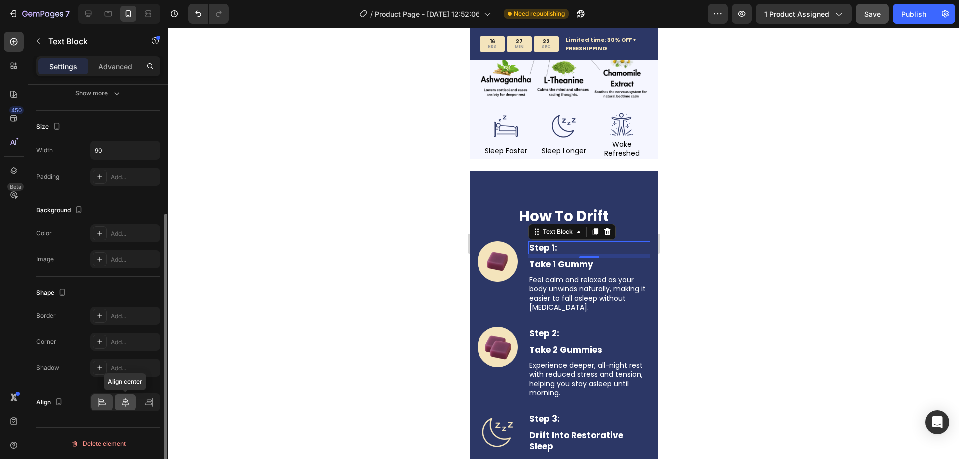
click at [120, 400] on div at bounding box center [125, 402] width 21 height 16
click at [555, 259] on p "Take 1 Gummy" at bounding box center [589, 264] width 120 height 11
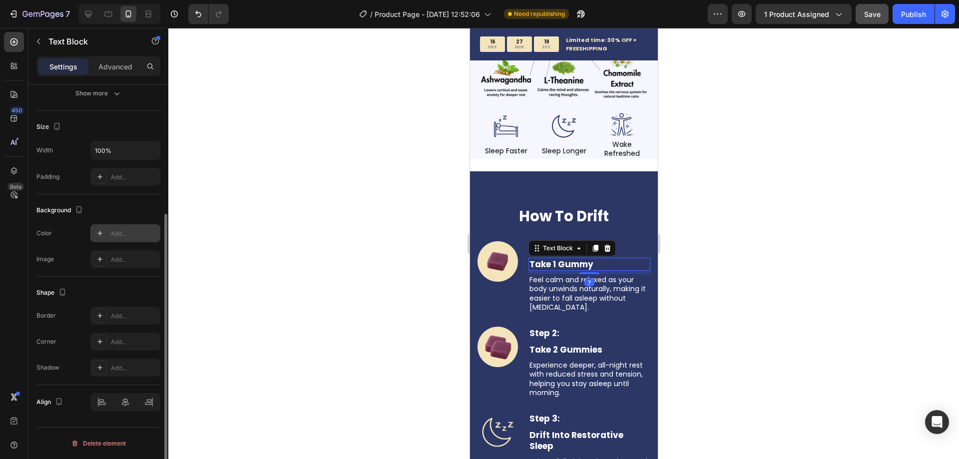
scroll to position [39, 0]
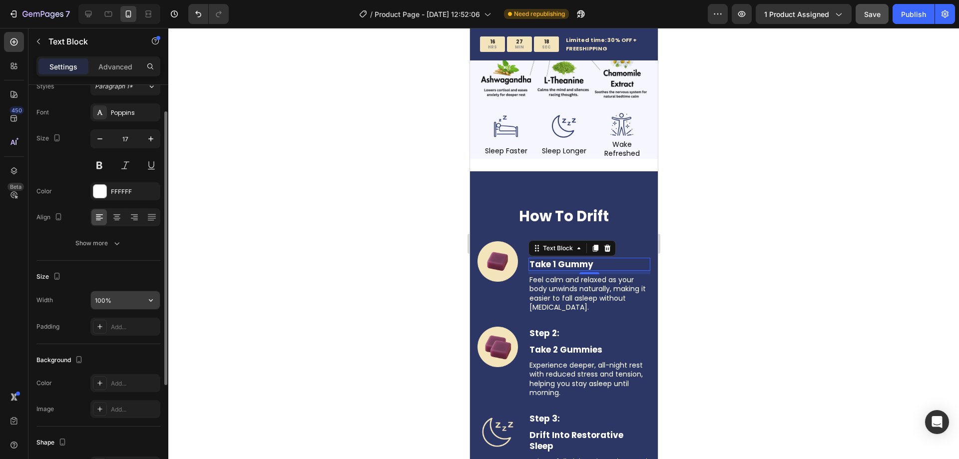
click at [111, 294] on input "100%" at bounding box center [125, 300] width 69 height 18
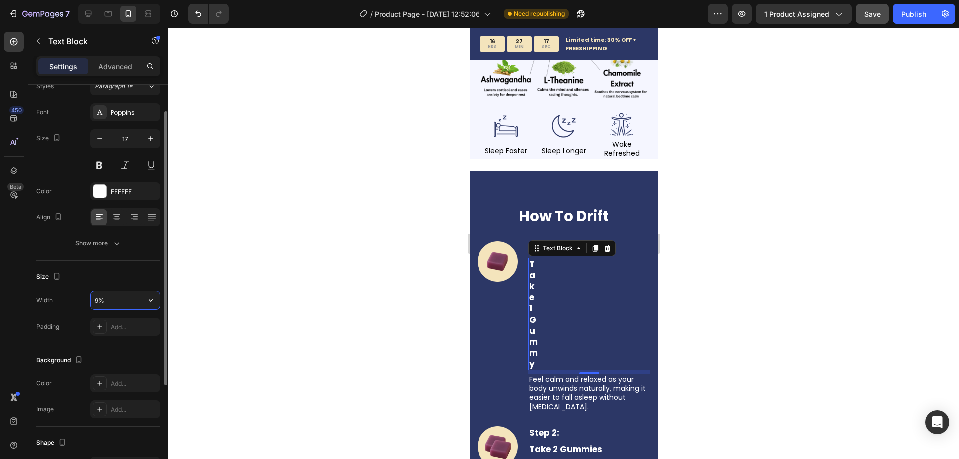
type input "90%"
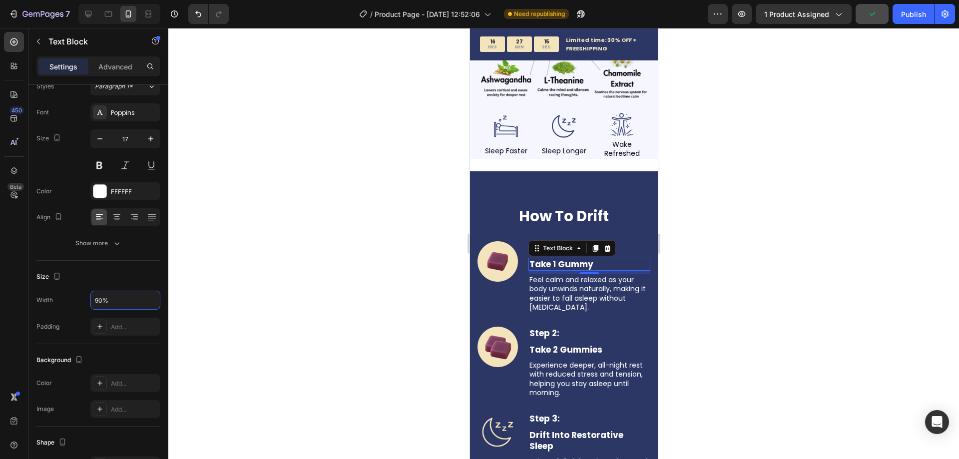
click at [211, 342] on div at bounding box center [563, 243] width 790 height 431
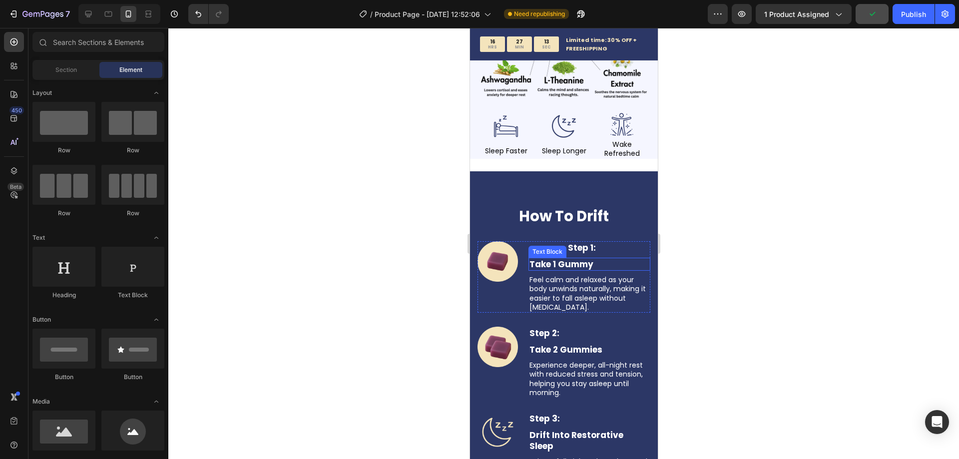
click at [562, 263] on p "Take 1 Gummy" at bounding box center [582, 264] width 107 height 11
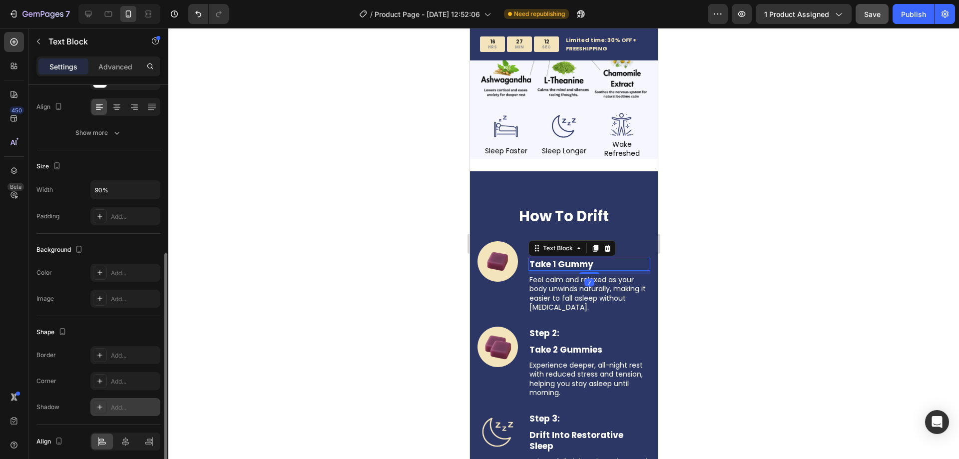
scroll to position [189, 0]
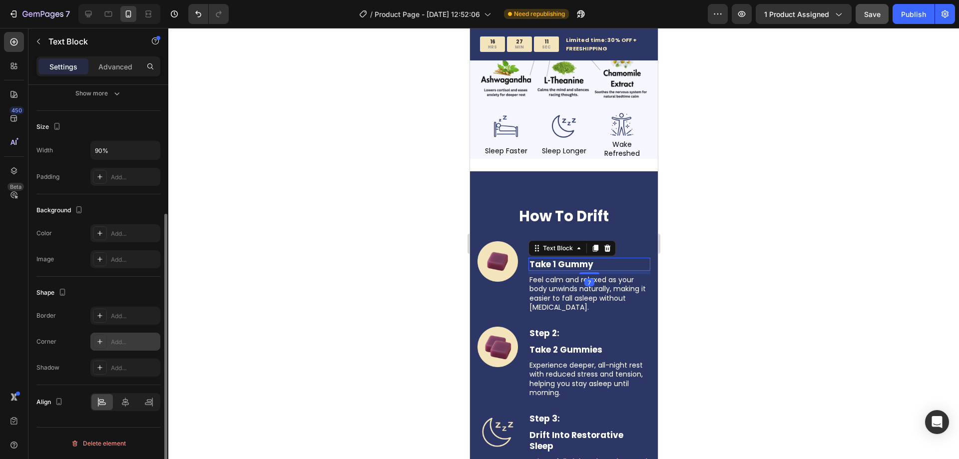
type input "100%"
click at [722, 237] on div at bounding box center [563, 243] width 790 height 431
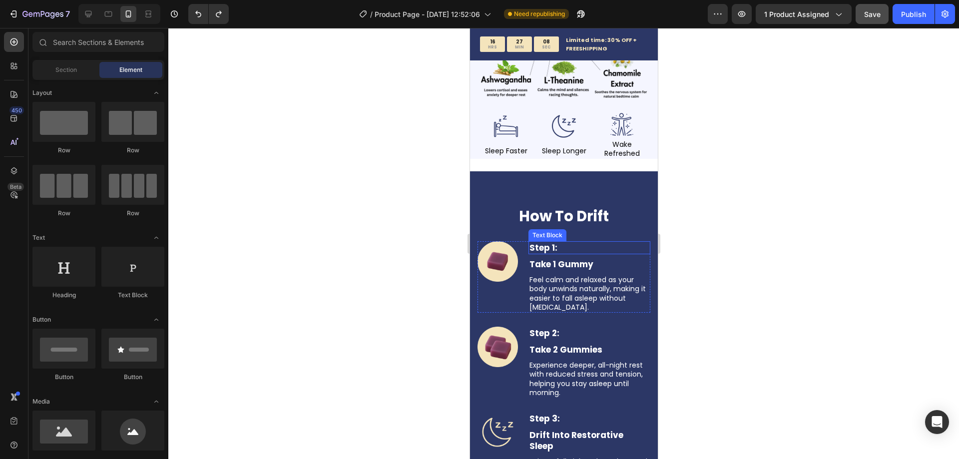
click at [566, 242] on p "Step 1:" at bounding box center [550, 247] width 43 height 11
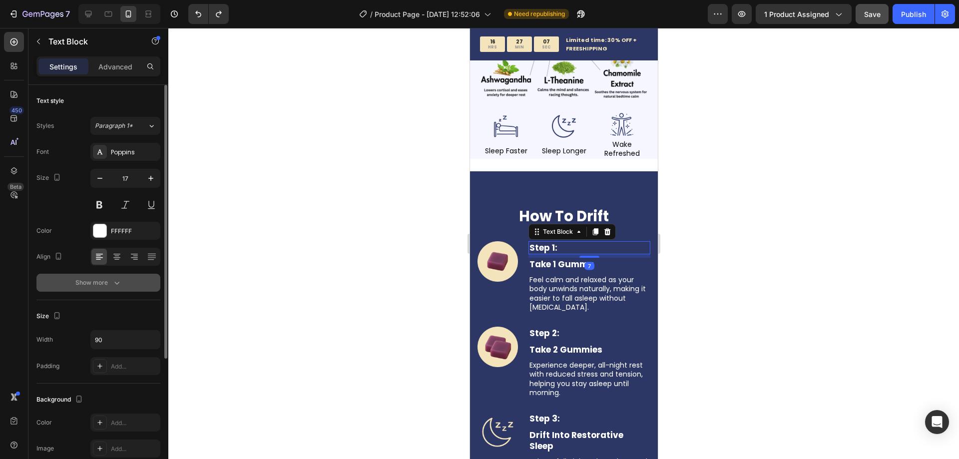
type input "100%"
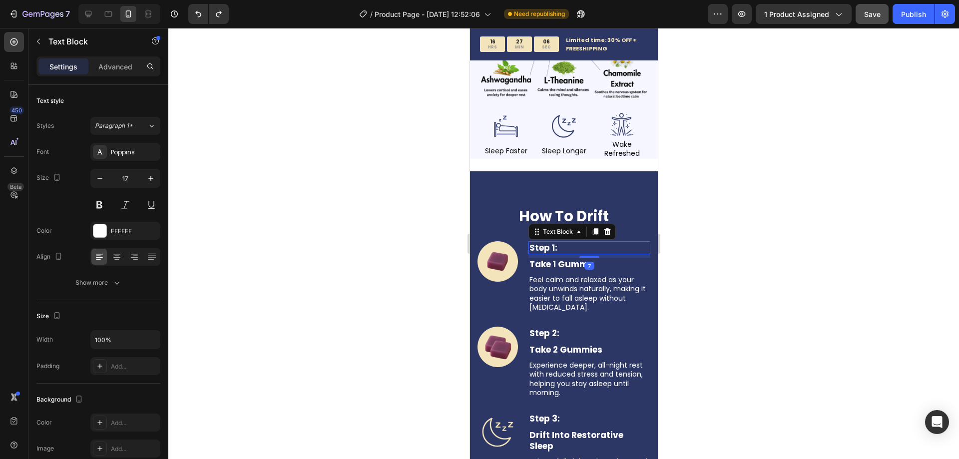
click at [335, 286] on div at bounding box center [563, 243] width 790 height 431
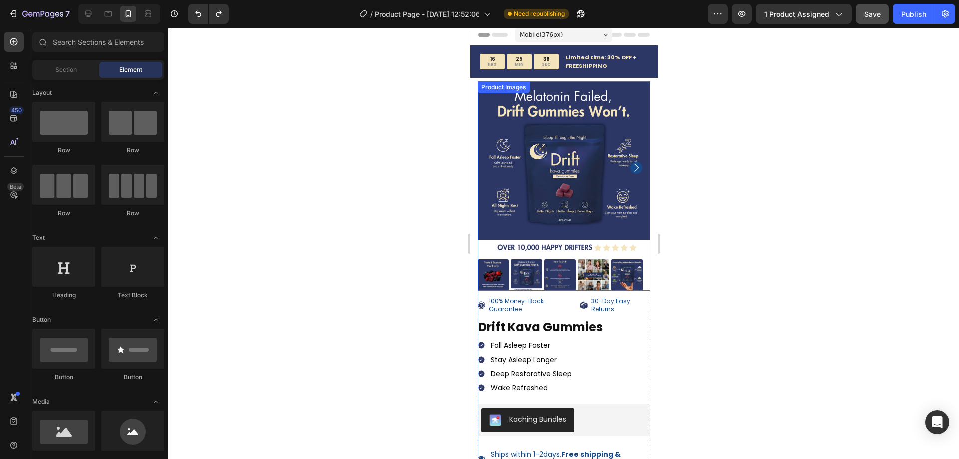
scroll to position [0, 0]
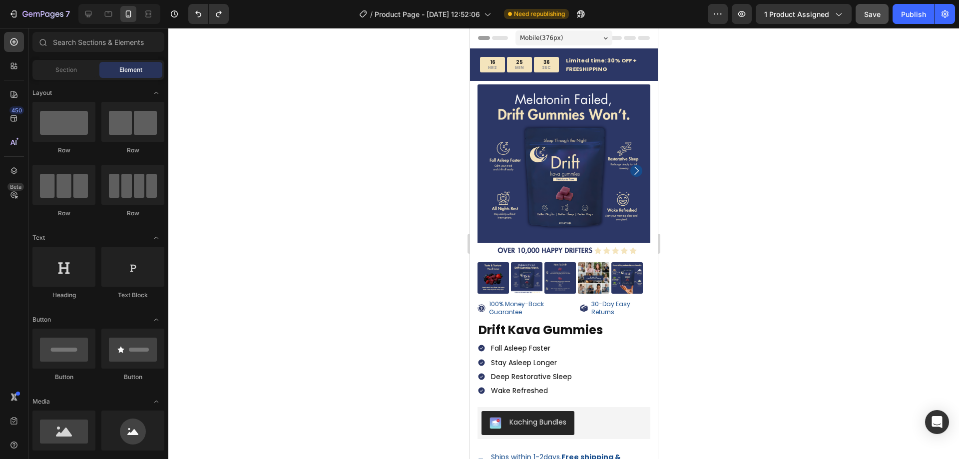
click at [333, 282] on div at bounding box center [563, 243] width 790 height 431
click at [384, 283] on div at bounding box center [563, 243] width 790 height 431
click at [643, 76] on div "16 HRS 23 MIN 17 SEC Countdown Timer Limited time: 30% OFF + FREESHIPPING Text …" at bounding box center [563, 64] width 188 height 32
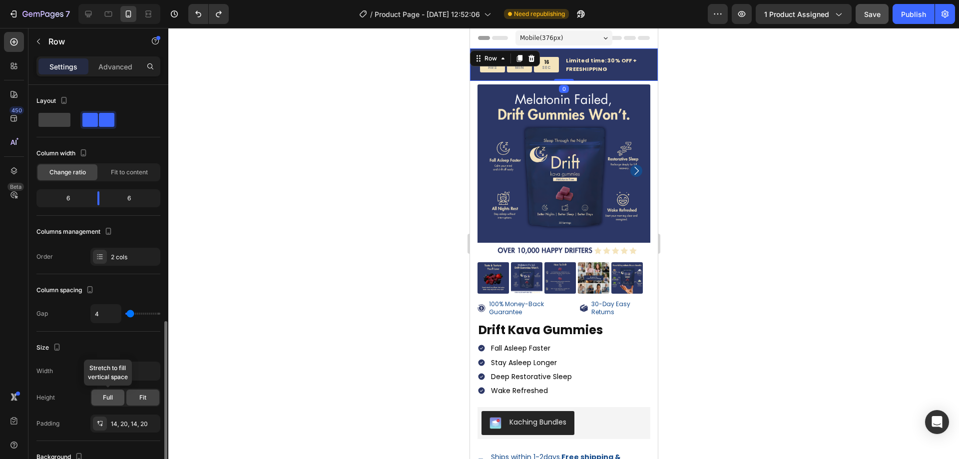
scroll to position [150, 0]
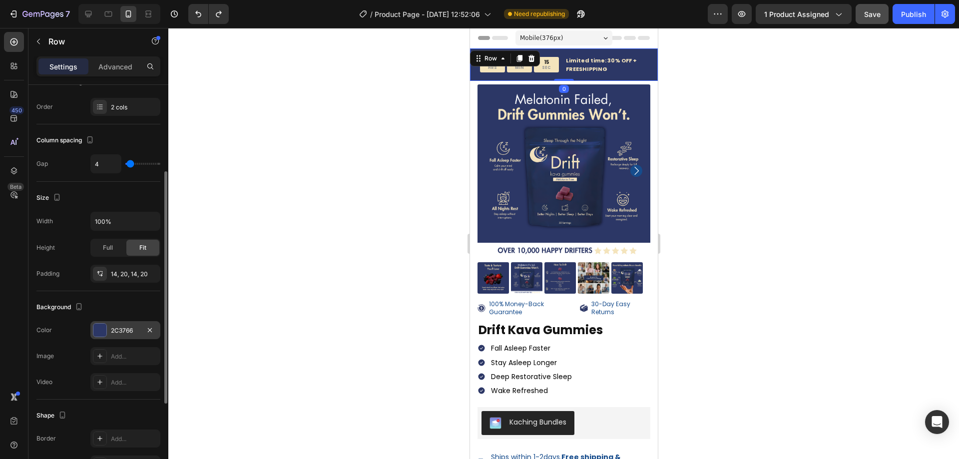
click at [128, 335] on div "2C3766" at bounding box center [125, 330] width 70 height 18
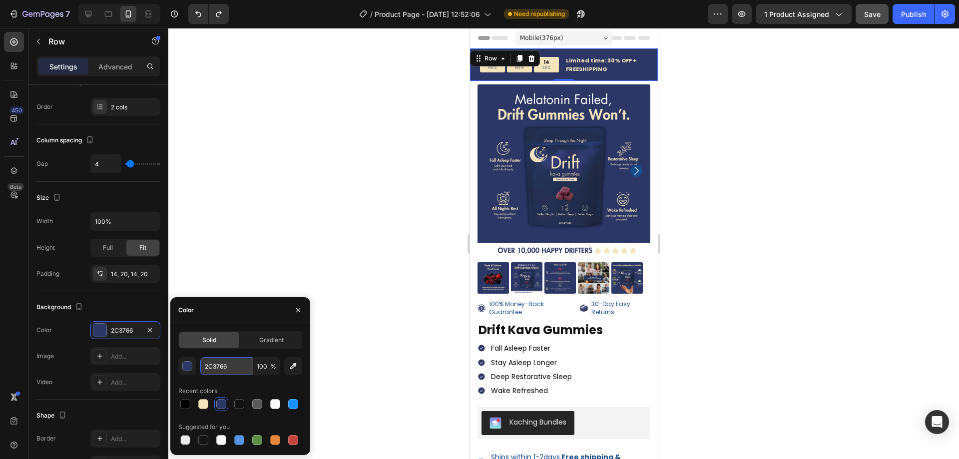
click at [219, 370] on input "2C3766" at bounding box center [226, 366] width 52 height 18
click at [225, 369] on input "2C3766" at bounding box center [226, 366] width 52 height 18
click at [232, 362] on input "2C3766" at bounding box center [226, 366] width 52 height 18
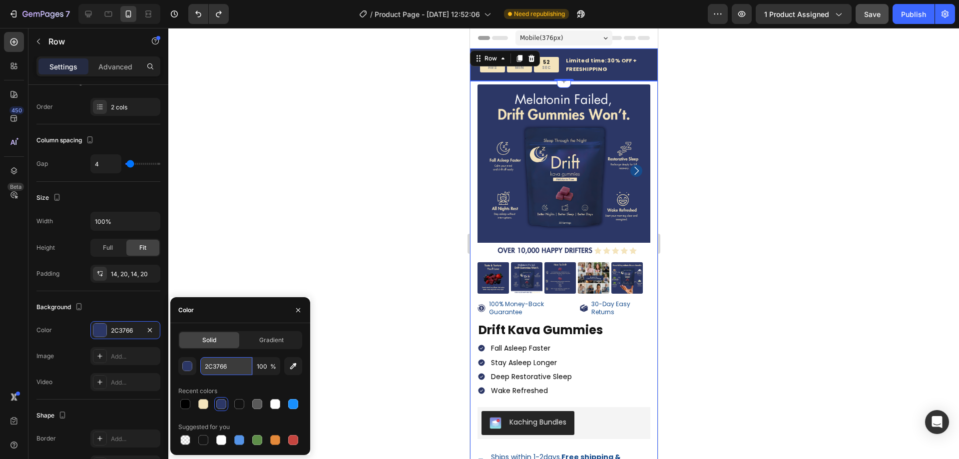
click at [232, 362] on input "2C3766" at bounding box center [226, 366] width 52 height 18
click at [548, 66] on div "33 SEC" at bounding box center [545, 64] width 25 height 15
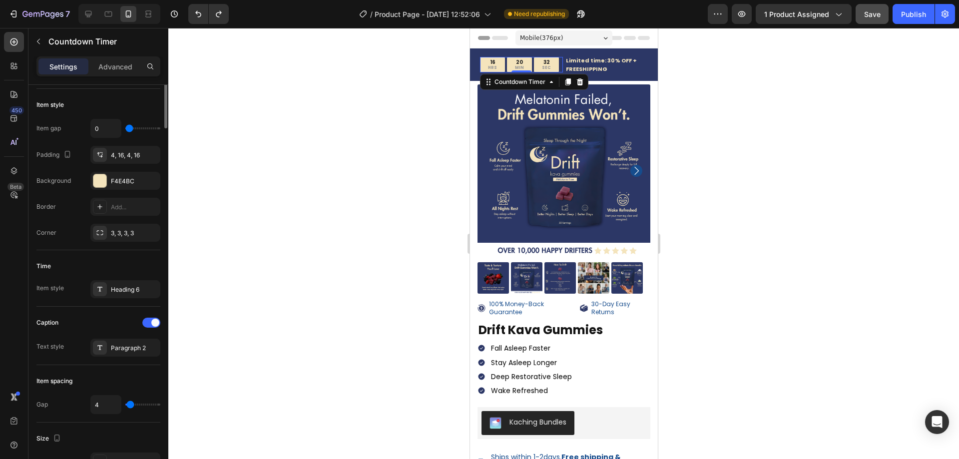
scroll to position [0, 0]
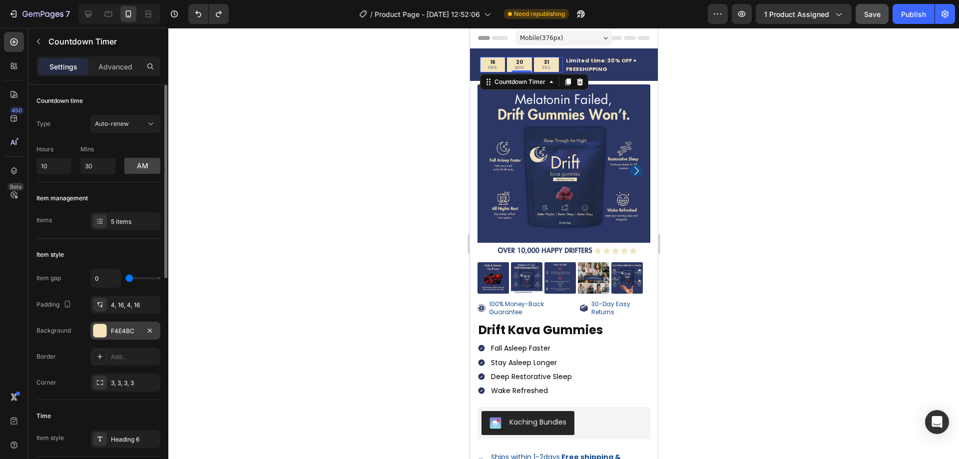
click at [131, 329] on div "F4E4BC" at bounding box center [125, 331] width 29 height 9
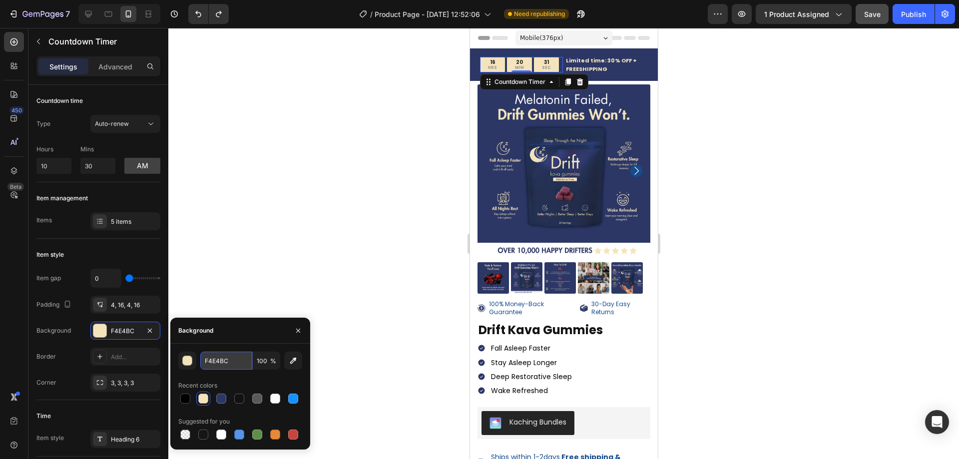
click at [226, 364] on input "F4E4BC" at bounding box center [226, 361] width 52 height 18
click at [220, 362] on input "F4E4BC" at bounding box center [226, 361] width 52 height 18
